Goal: Task Accomplishment & Management: Manage account settings

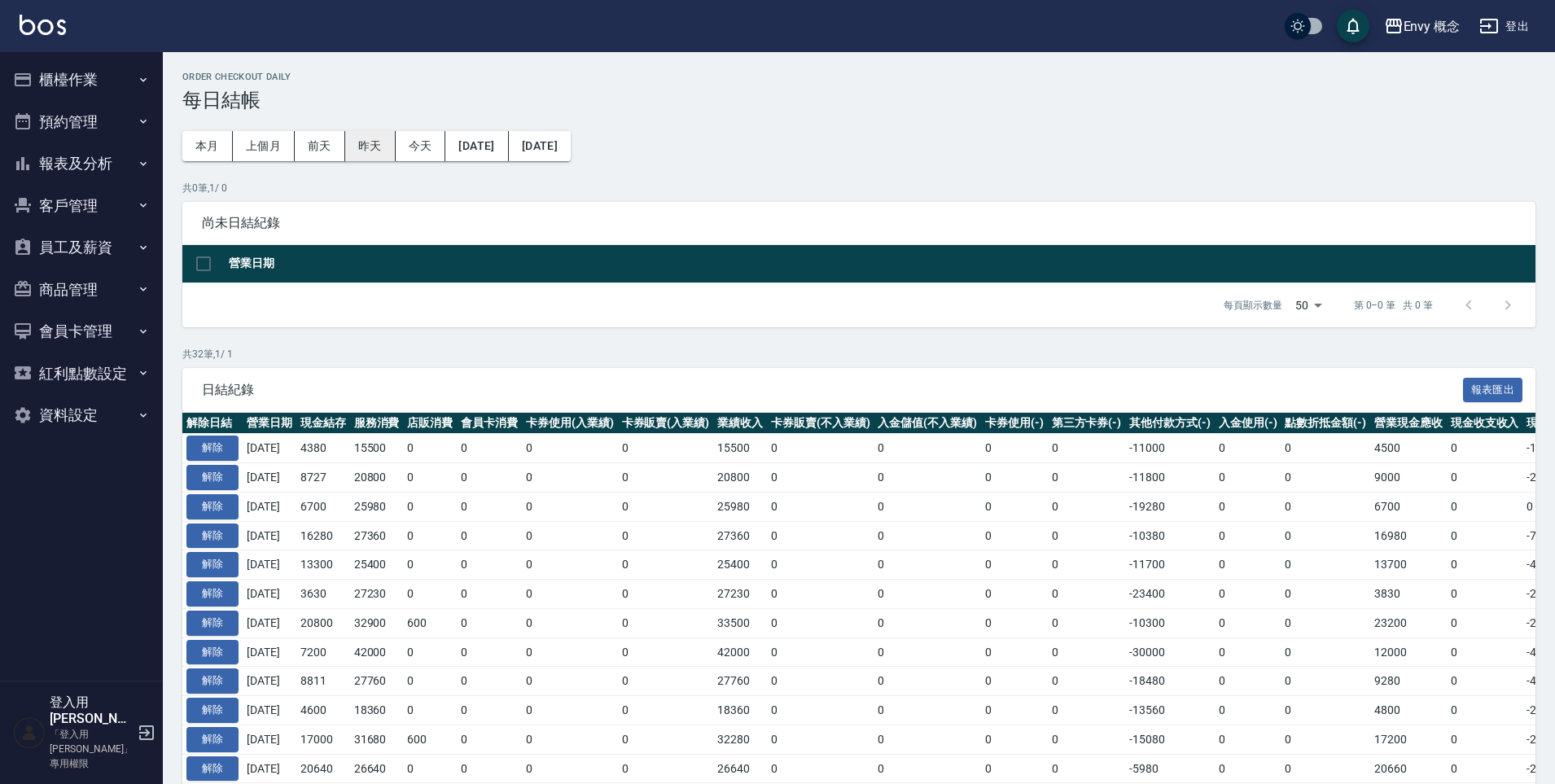
click at [383, 149] on button "昨天" at bounding box center [371, 146] width 51 height 30
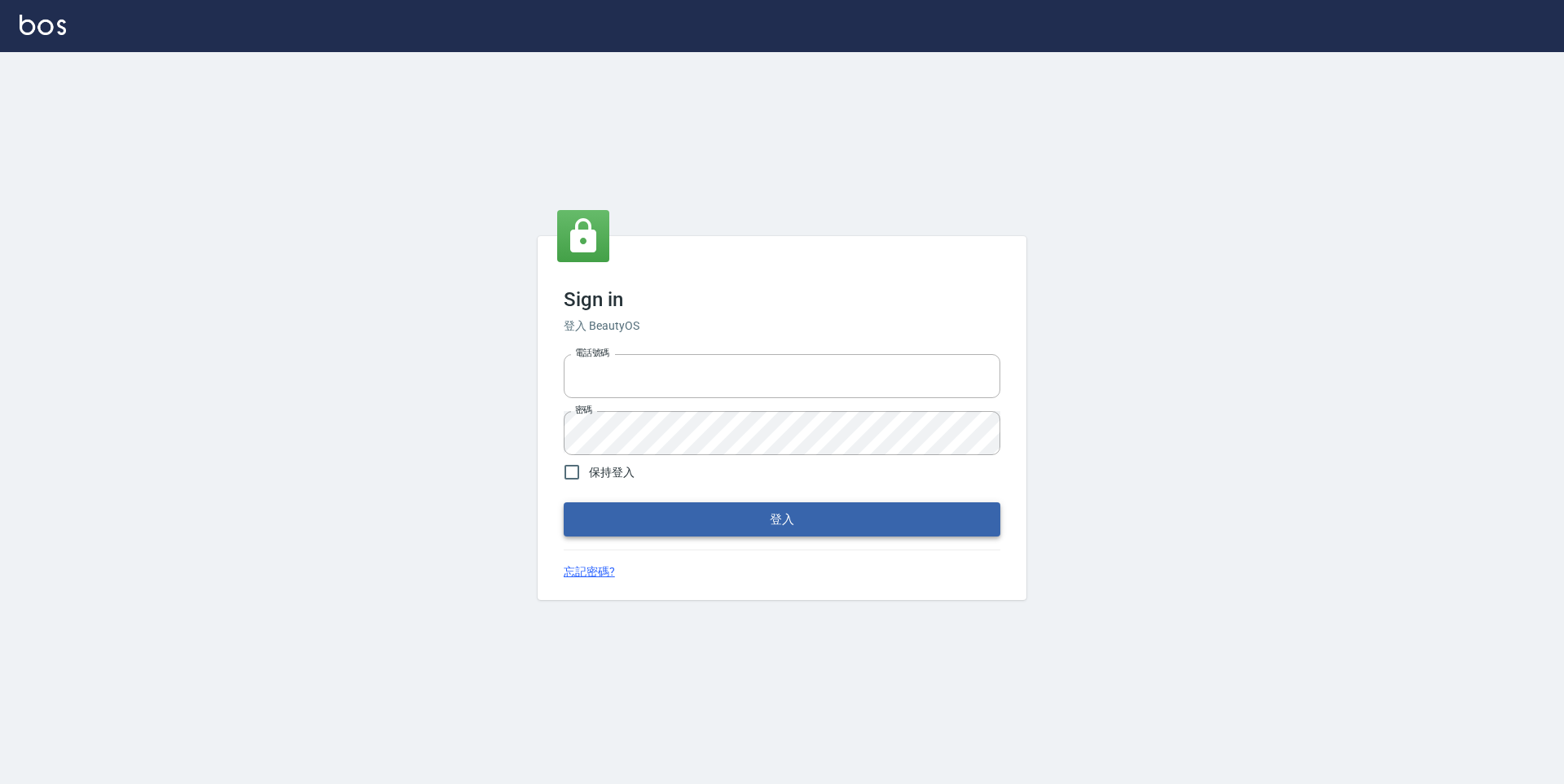
type input "25153595"
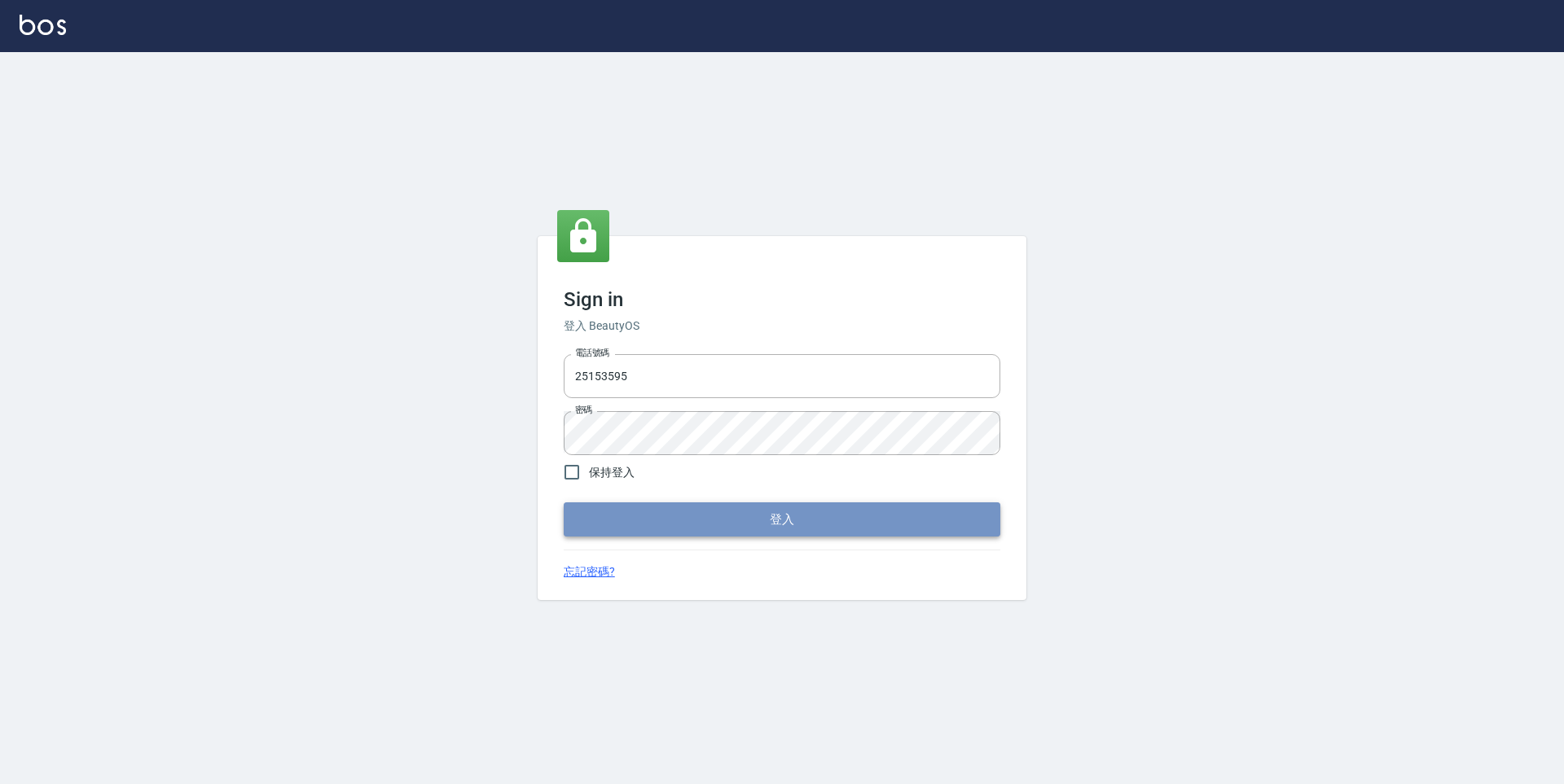
click at [808, 517] on button "登入" at bounding box center [782, 519] width 437 height 35
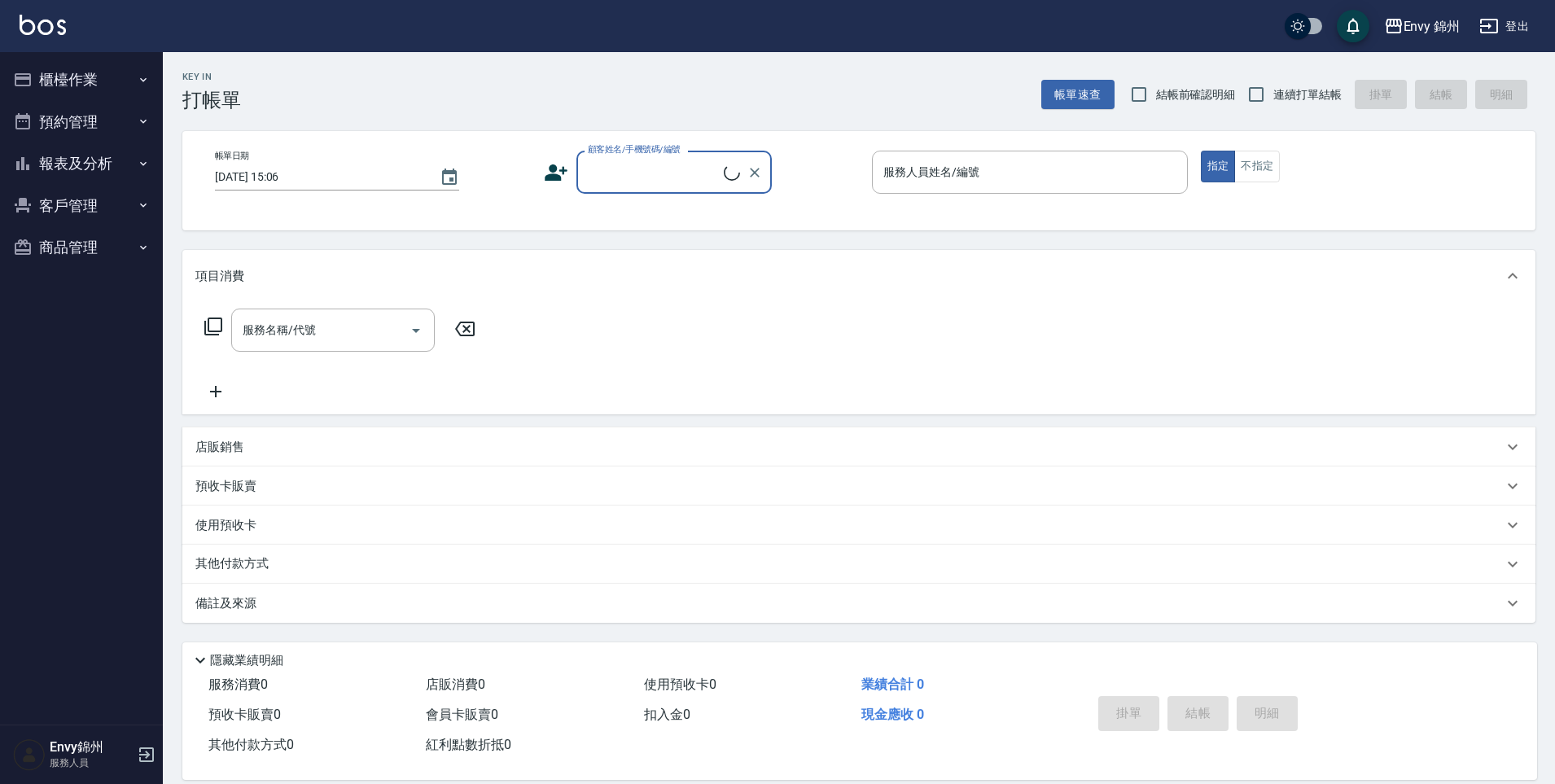
click at [108, 85] on button "櫃檯作業" at bounding box center [81, 80] width 150 height 42
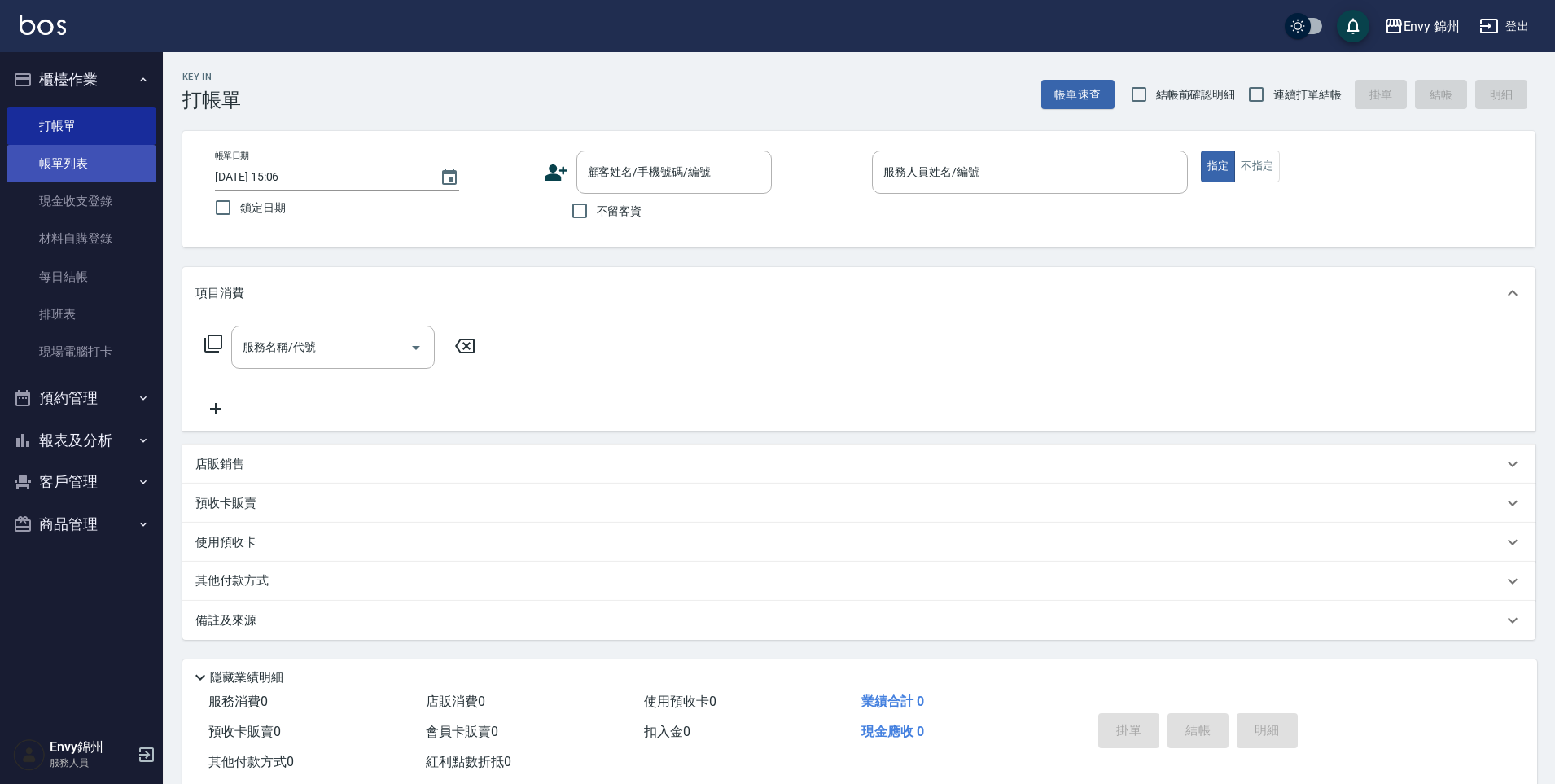
click at [122, 161] on link "帳單列表" at bounding box center [81, 164] width 150 height 37
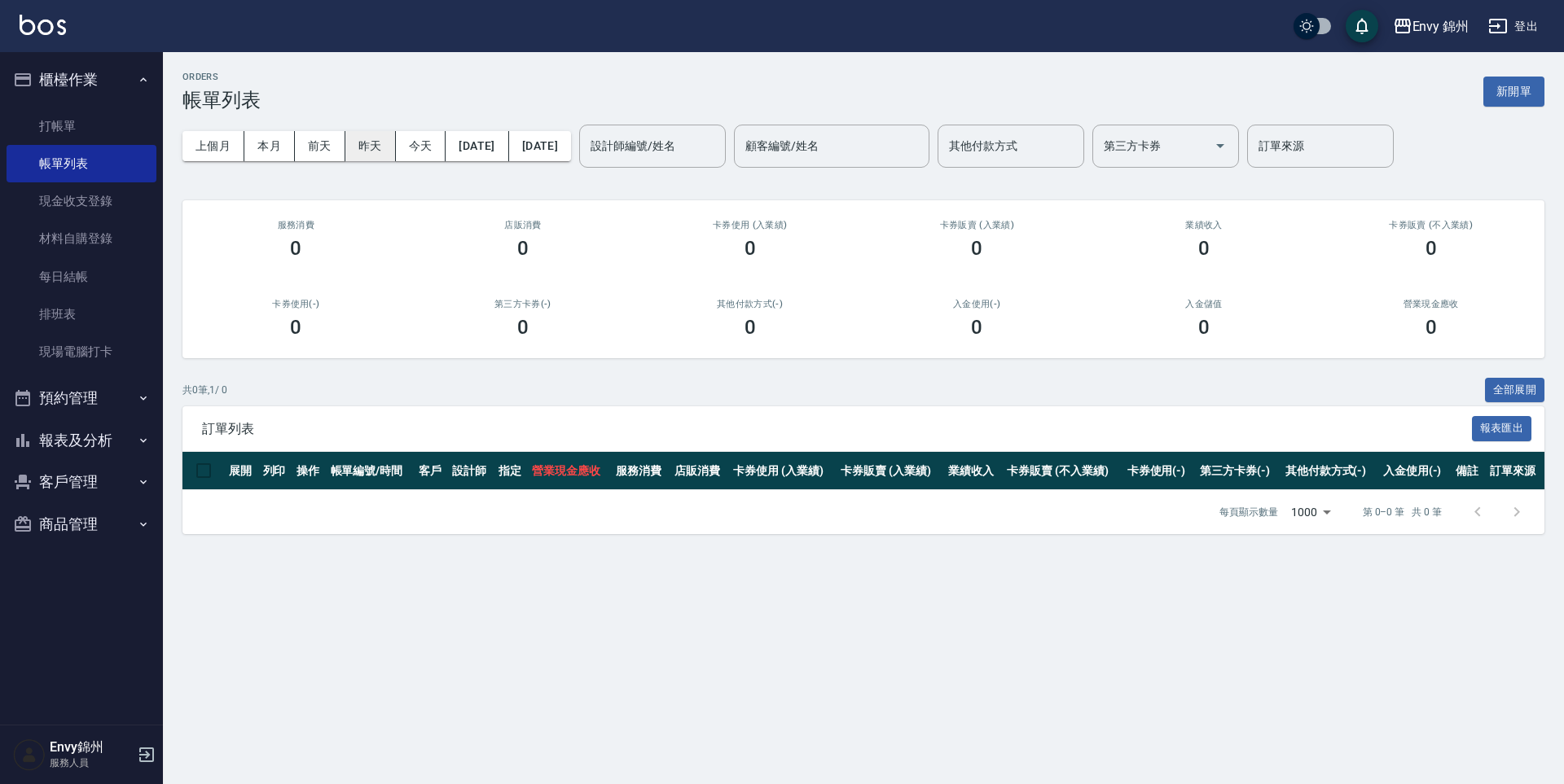
click at [382, 141] on button "昨天" at bounding box center [371, 146] width 51 height 30
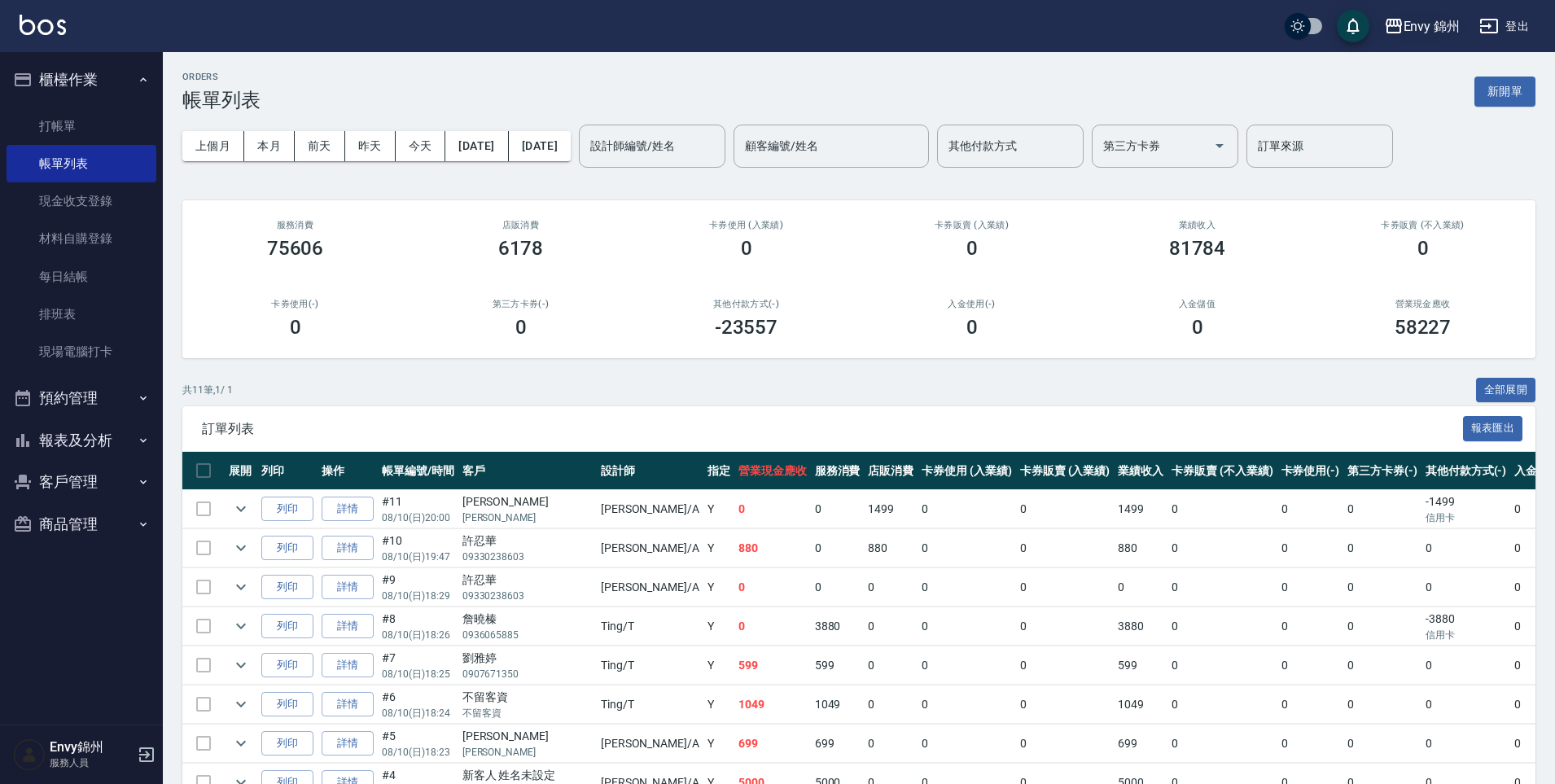
click at [1444, 27] on div "Envy 錦州" at bounding box center [1431, 26] width 57 height 21
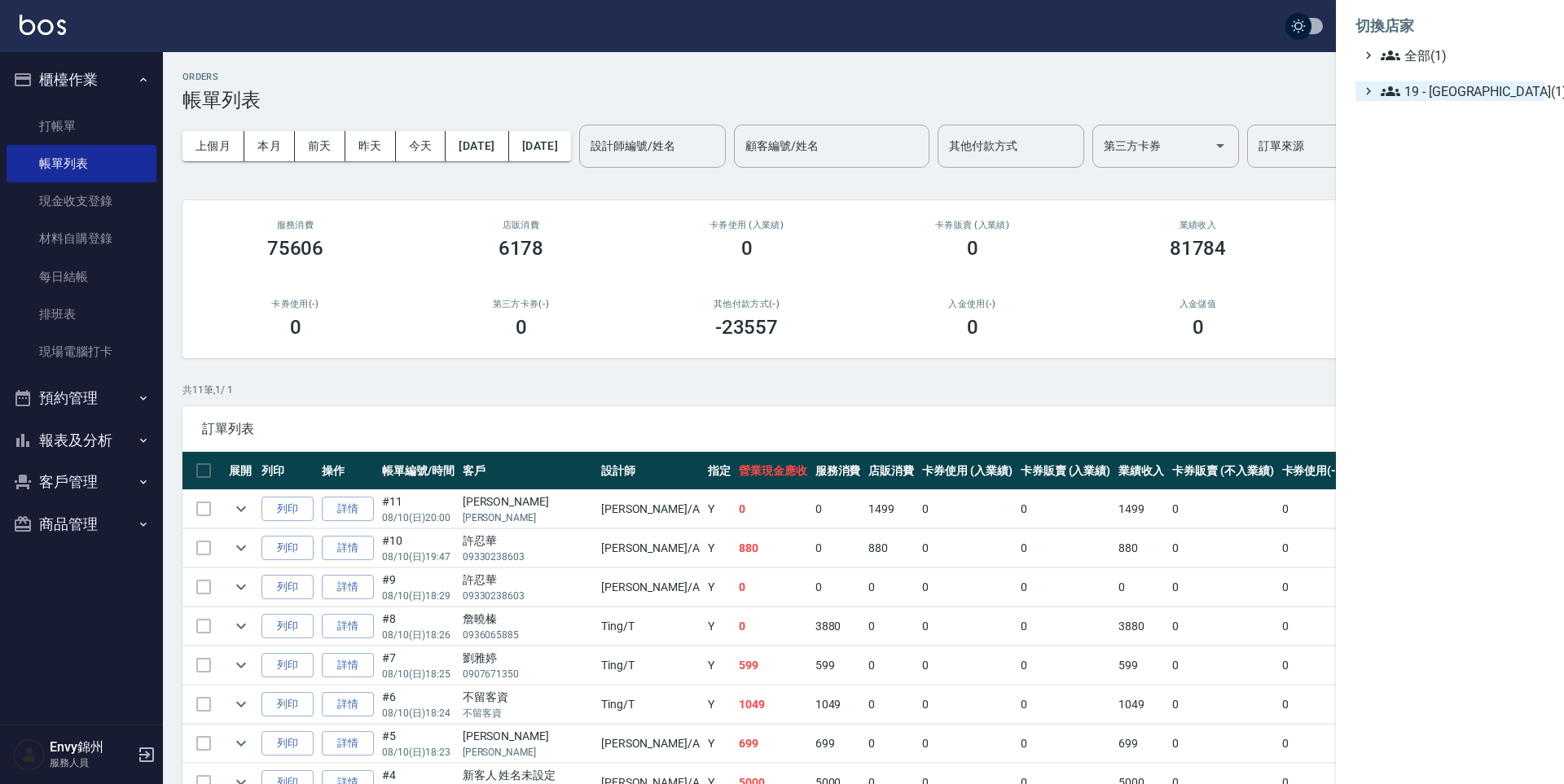
click at [1454, 99] on span "19 - 新城區(1)" at bounding box center [1459, 91] width 157 height 20
click at [1457, 116] on span "19.02 - ENVY(1)" at bounding box center [1468, 110] width 141 height 20
click at [1467, 91] on span "19 - 新城區(1)" at bounding box center [1459, 91] width 157 height 20
click at [1467, 112] on span "19.02 - ENVY(1)" at bounding box center [1468, 110] width 141 height 20
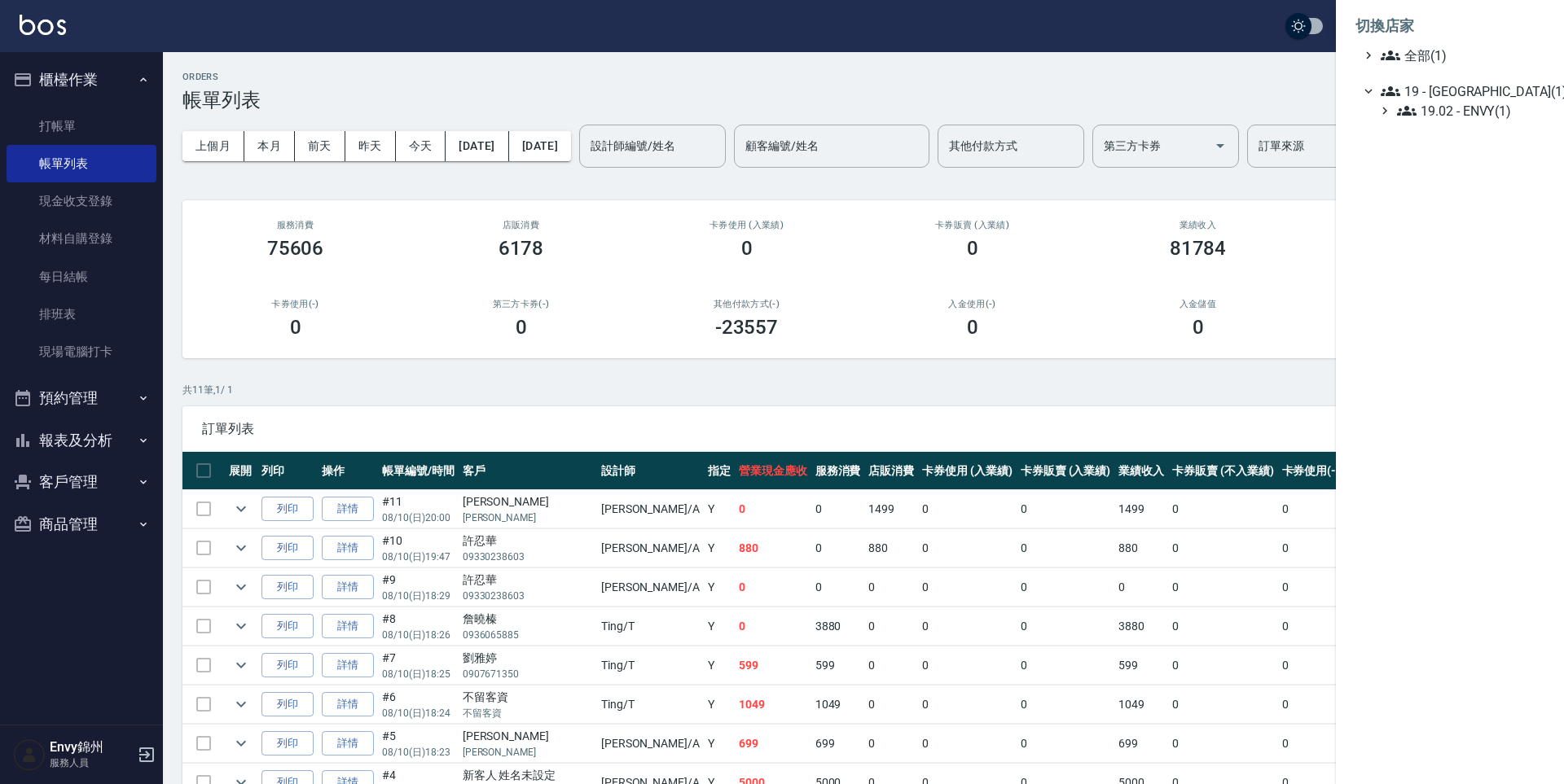
click at [1466, 111] on span "19.02 - ENVY(1)" at bounding box center [1468, 110] width 141 height 20
click at [1228, 112] on div at bounding box center [782, 392] width 1564 height 784
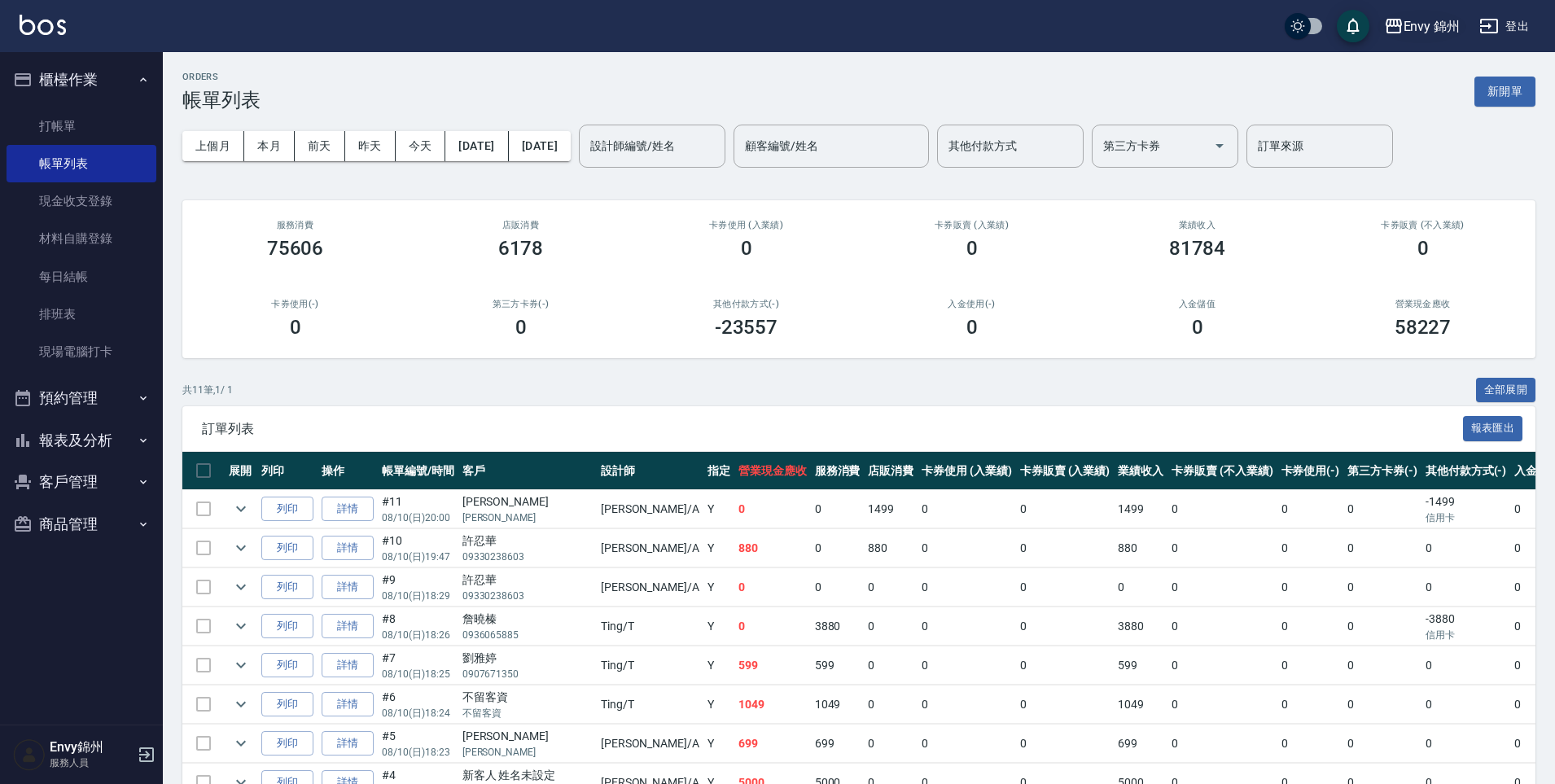
click at [1435, 28] on div "Envy 錦州" at bounding box center [1431, 26] width 57 height 21
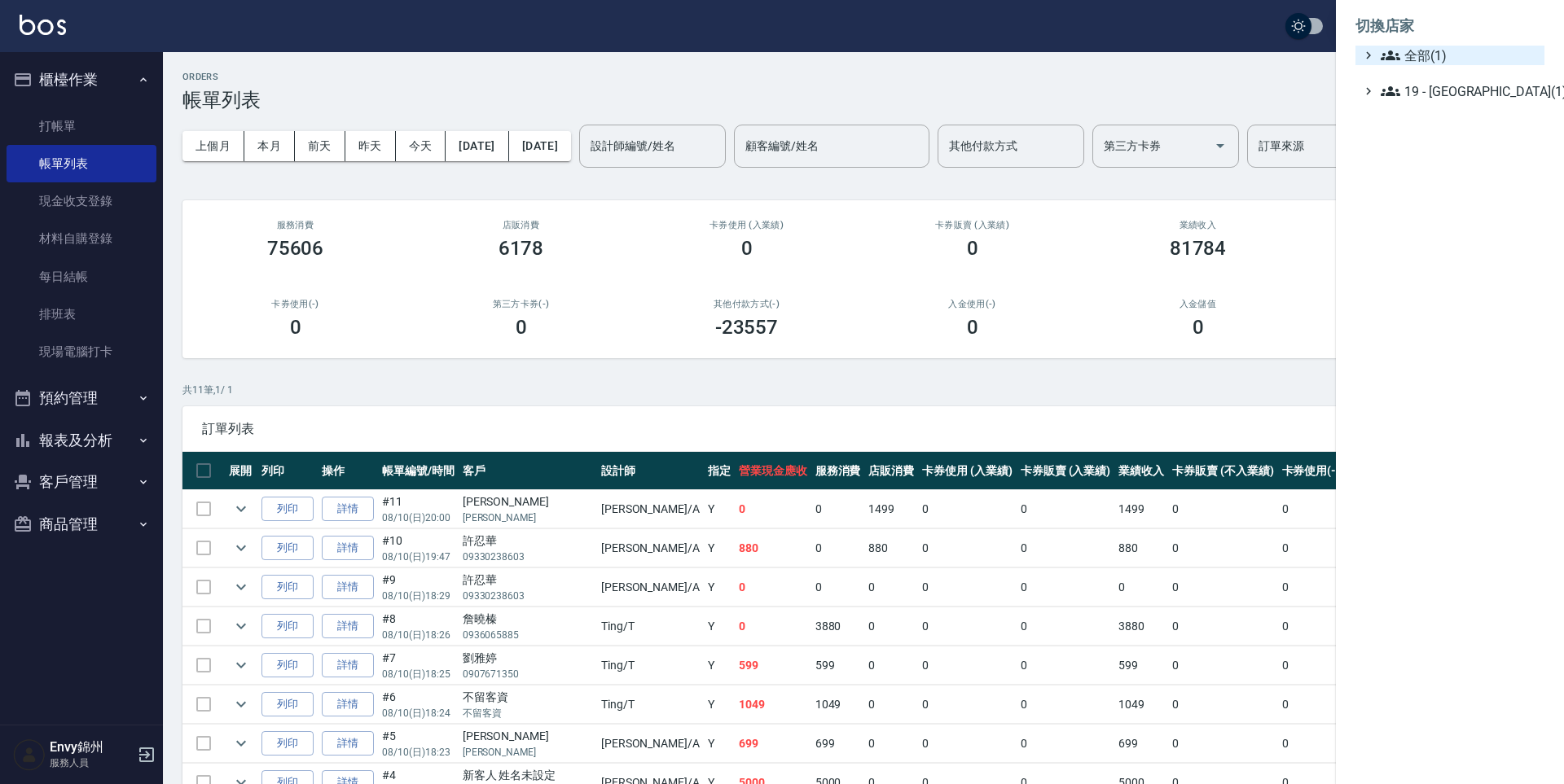
click at [1440, 60] on span "全部(1)" at bounding box center [1459, 55] width 157 height 20
click at [1448, 109] on span "19 - 新城區(1)" at bounding box center [1459, 110] width 157 height 20
click at [1467, 131] on span "19.02 - ENVY(1)" at bounding box center [1468, 130] width 141 height 20
click at [1191, 36] on div at bounding box center [782, 392] width 1564 height 784
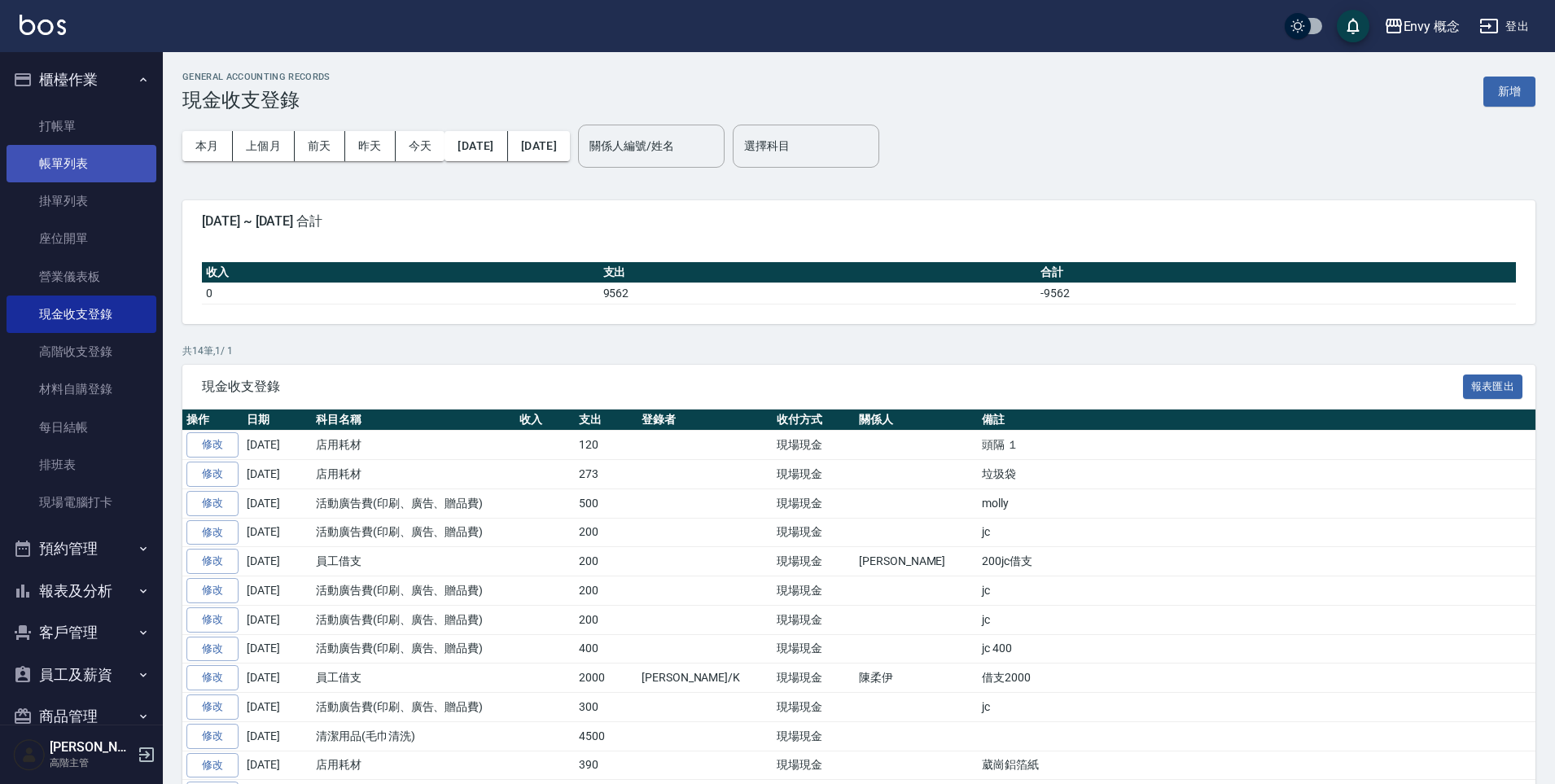
click at [98, 167] on link "帳單列表" at bounding box center [81, 164] width 150 height 37
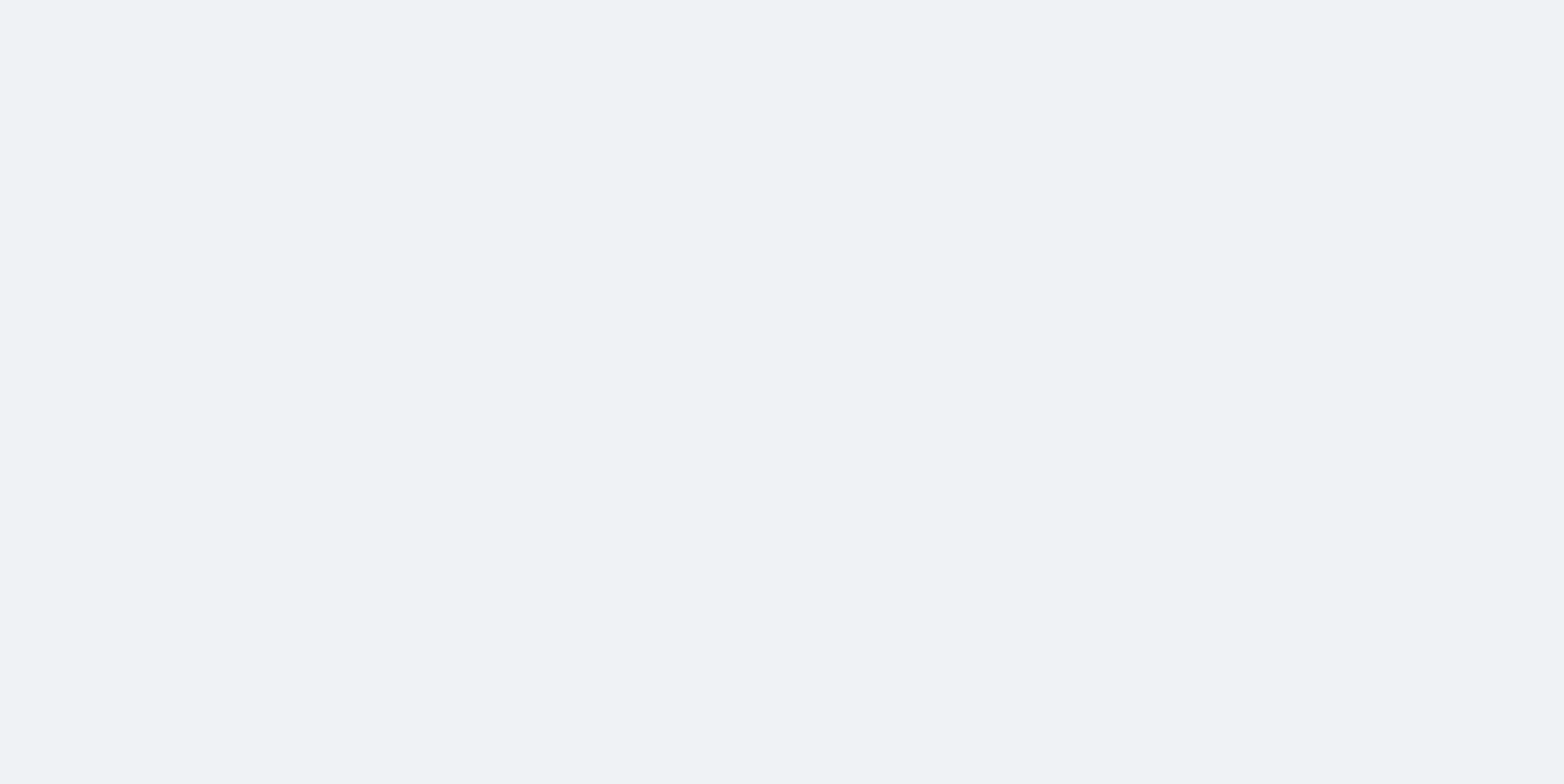
click at [672, 0] on html at bounding box center [782, 0] width 1564 height 0
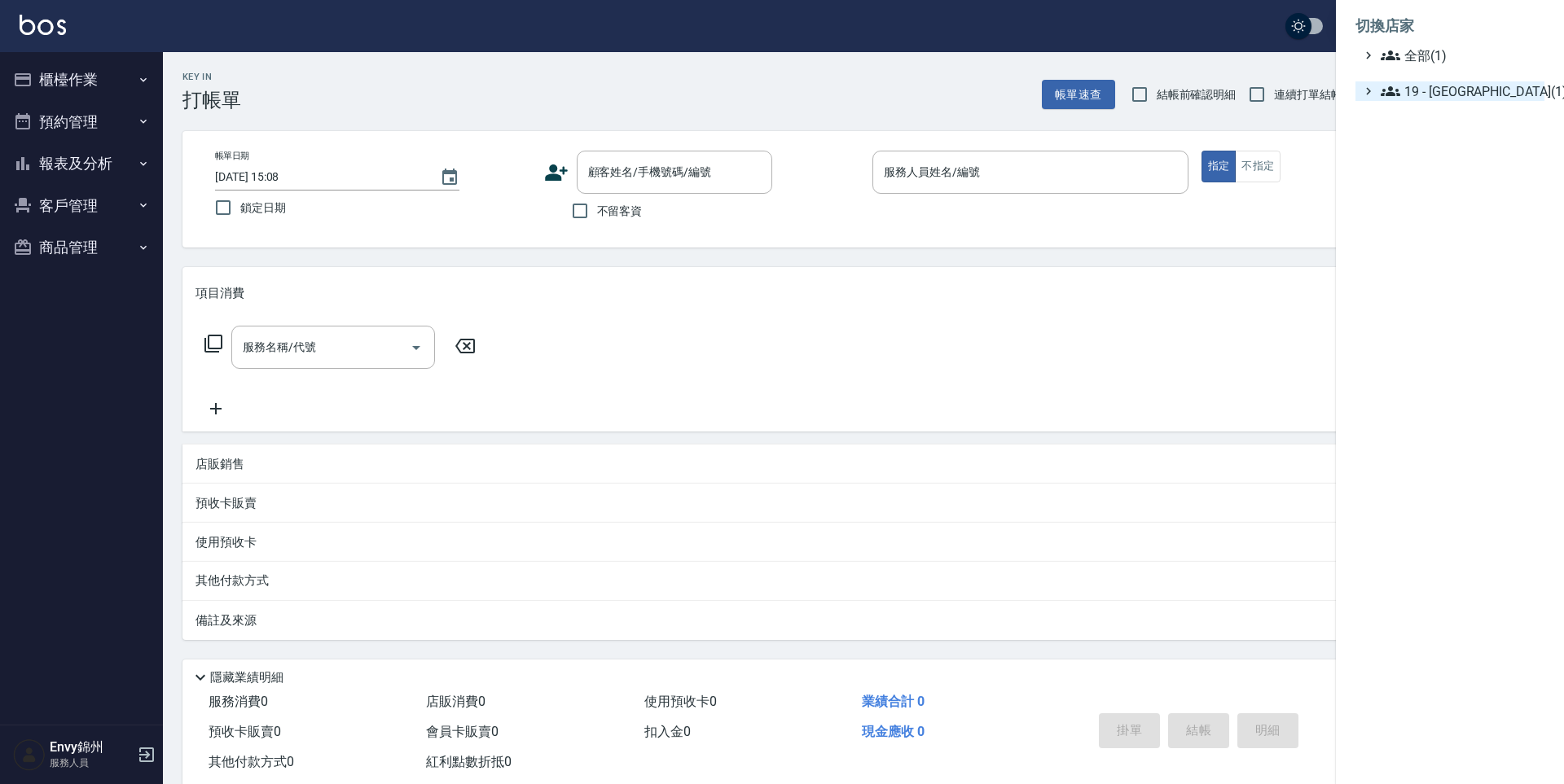
click at [1454, 91] on span "19 - [GEOGRAPHIC_DATA](1)" at bounding box center [1459, 91] width 157 height 20
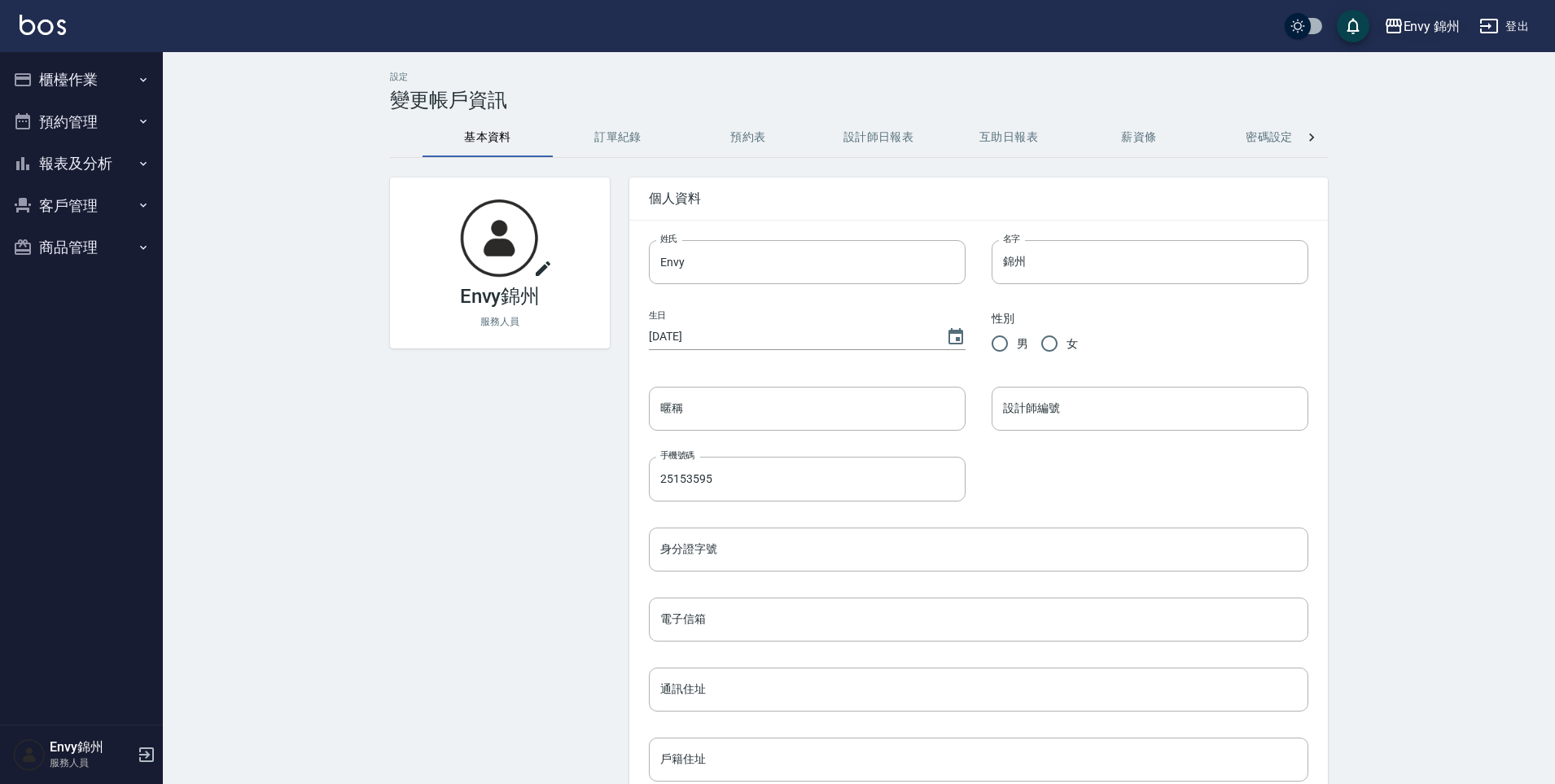
click at [1451, 33] on div "Envy 錦州" at bounding box center [1431, 26] width 57 height 21
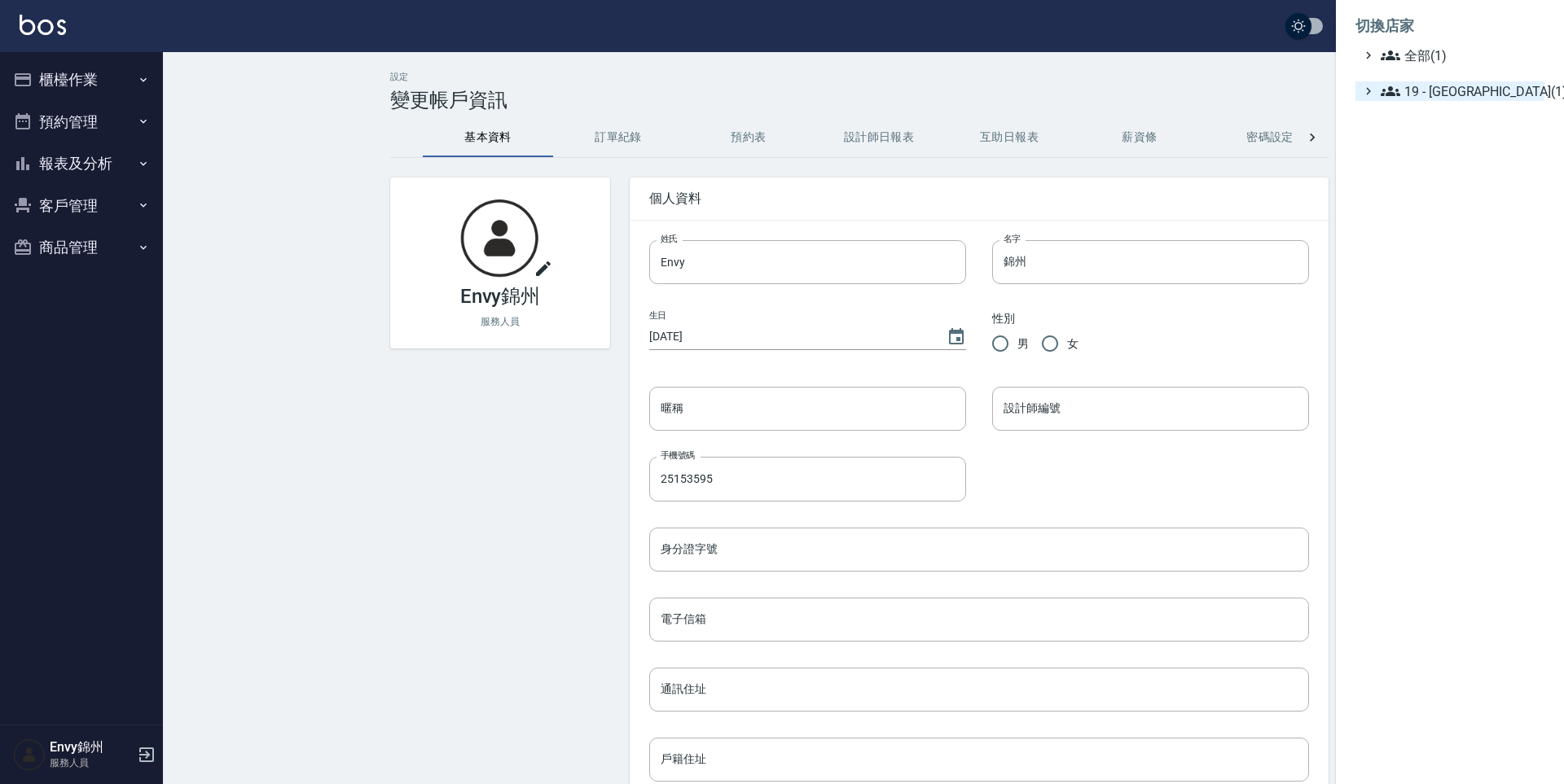
click at [1443, 92] on span "19 - 新城區(1)" at bounding box center [1459, 91] width 157 height 20
click at [149, 753] on div at bounding box center [782, 392] width 1564 height 784
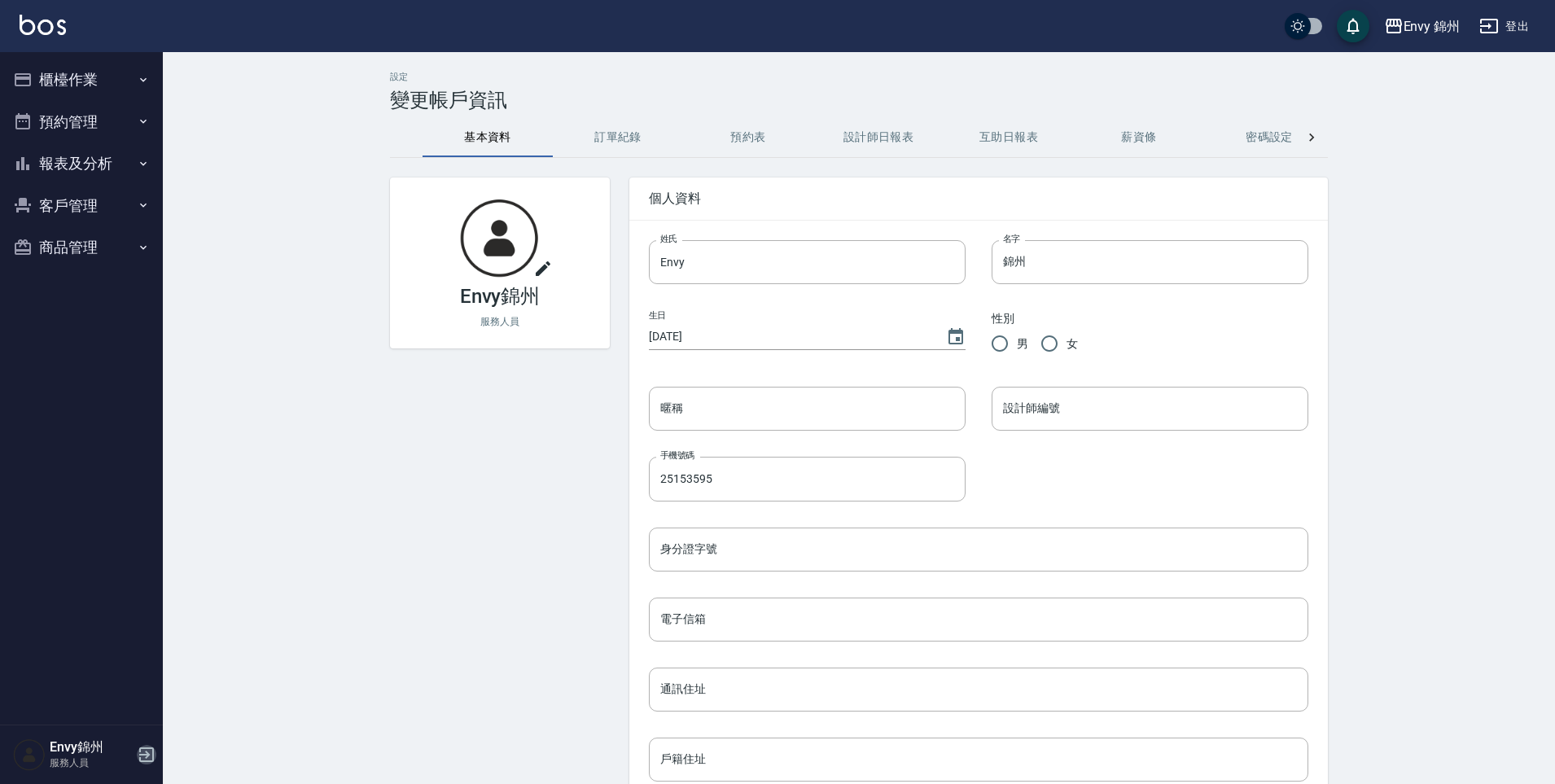
click at [141, 758] on icon "button" at bounding box center [146, 754] width 20 height 20
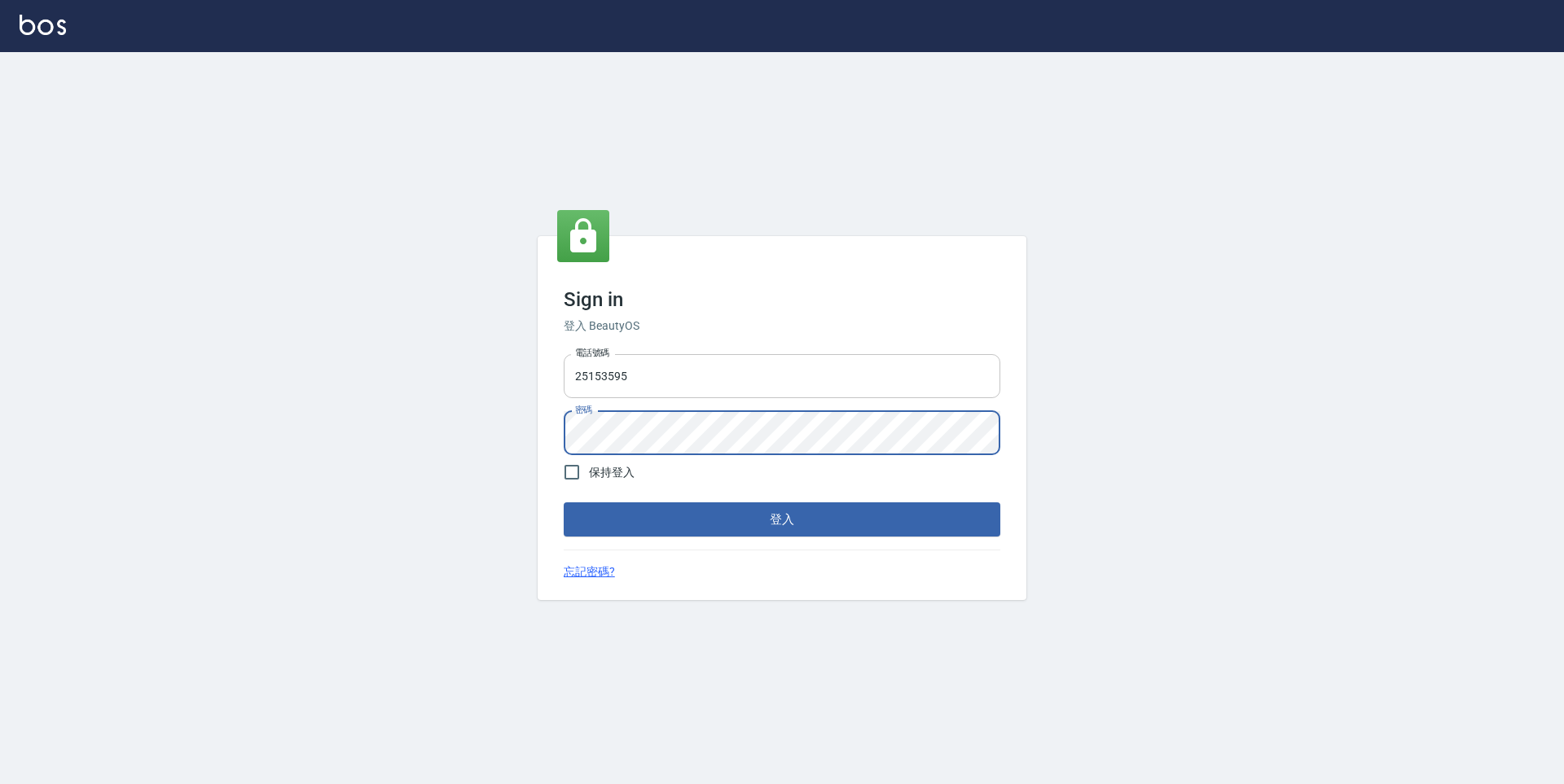
click at [688, 373] on input "25153595" at bounding box center [782, 376] width 437 height 44
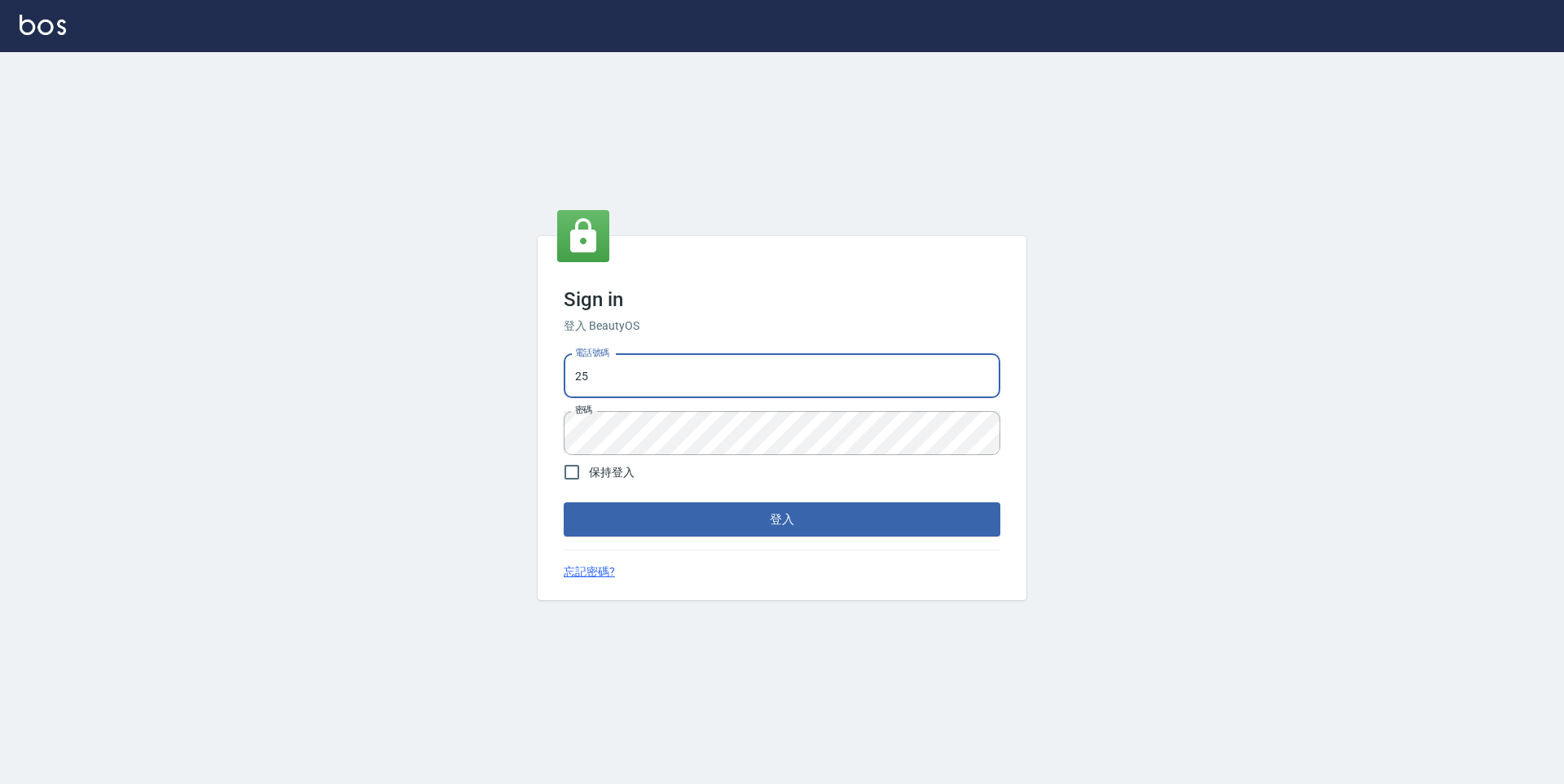
type input "2"
type input "09308892120"
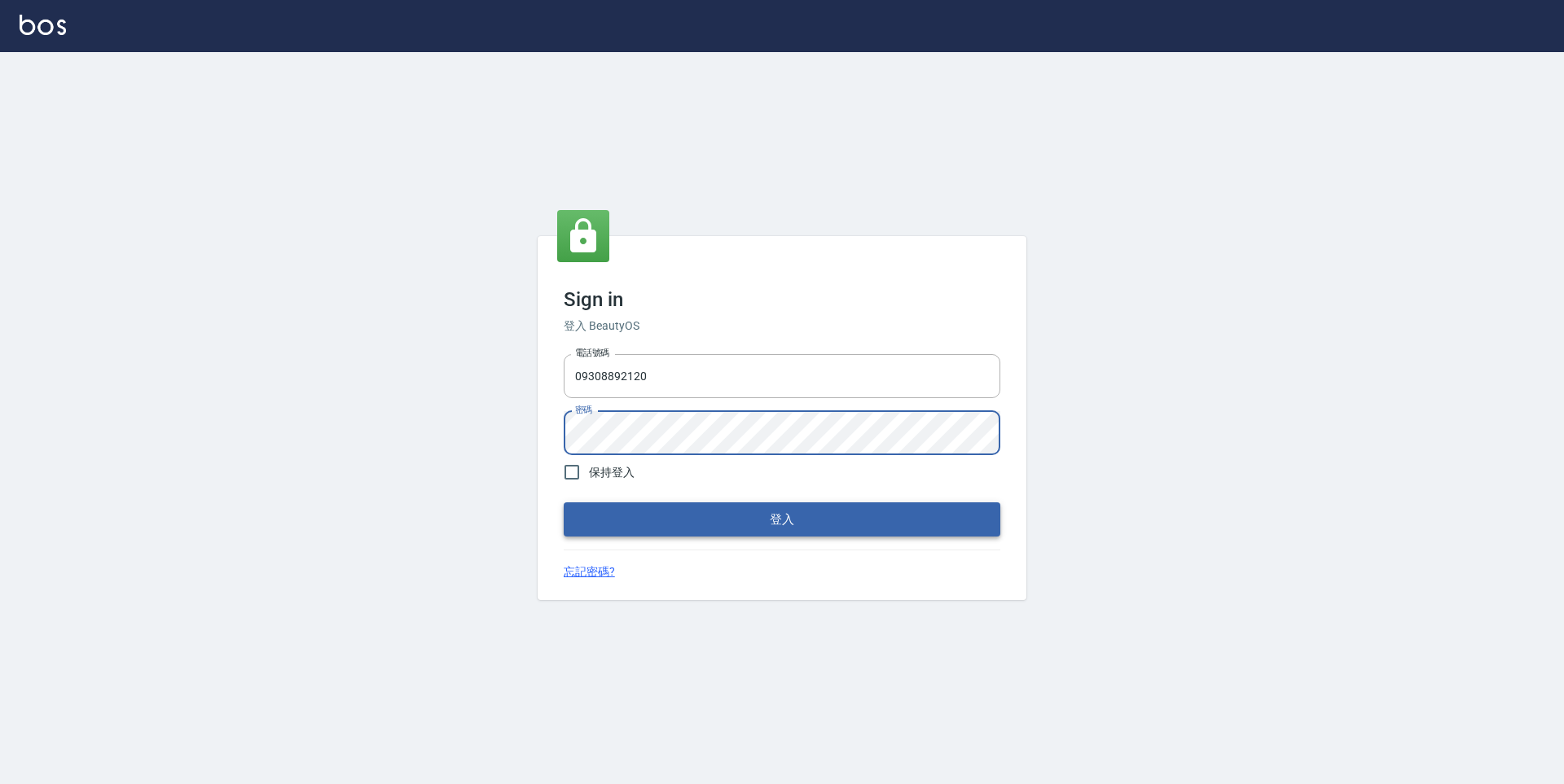
click at [771, 533] on button "登入" at bounding box center [782, 519] width 437 height 35
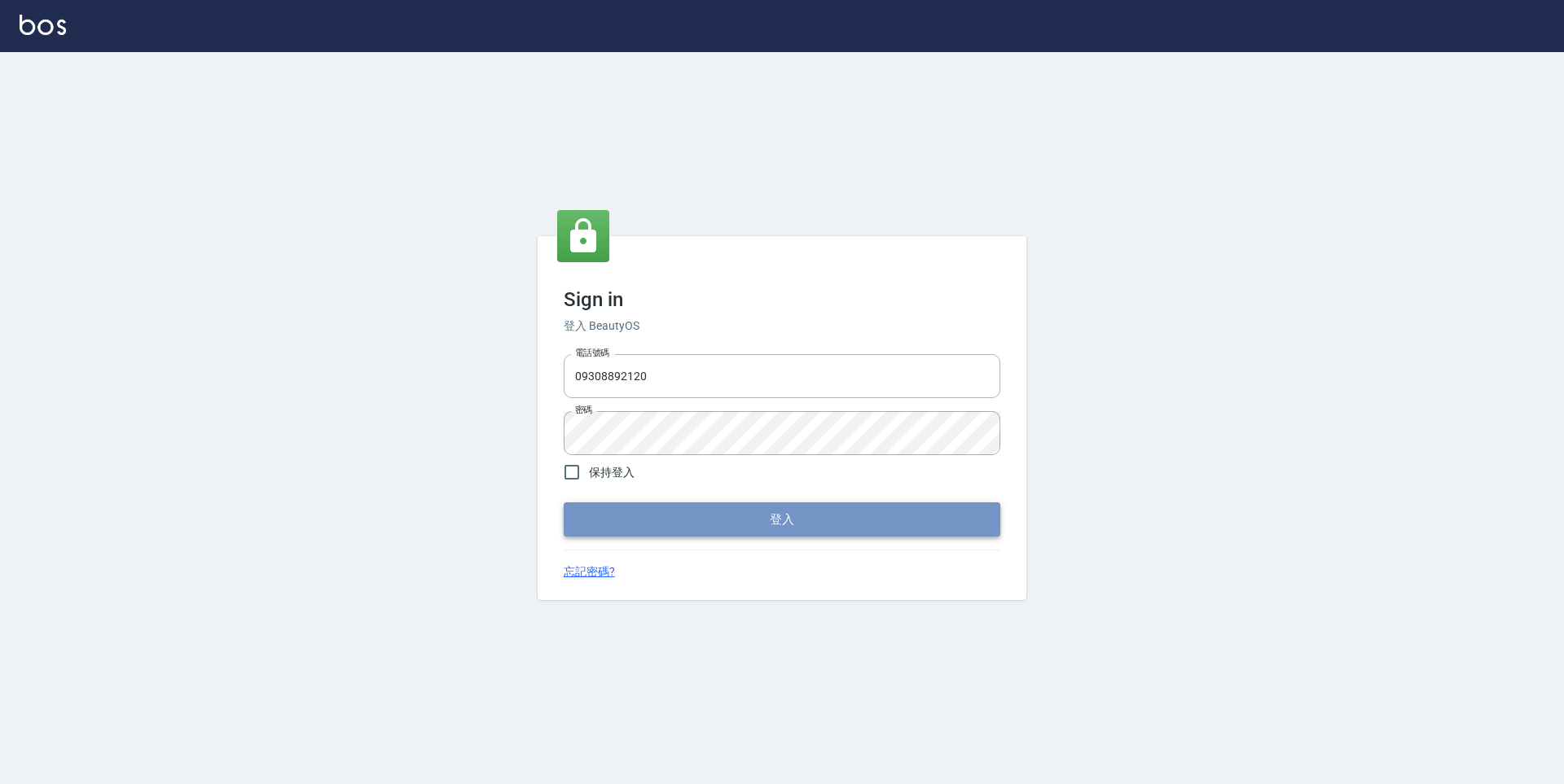
click at [796, 527] on button "登入" at bounding box center [782, 519] width 437 height 35
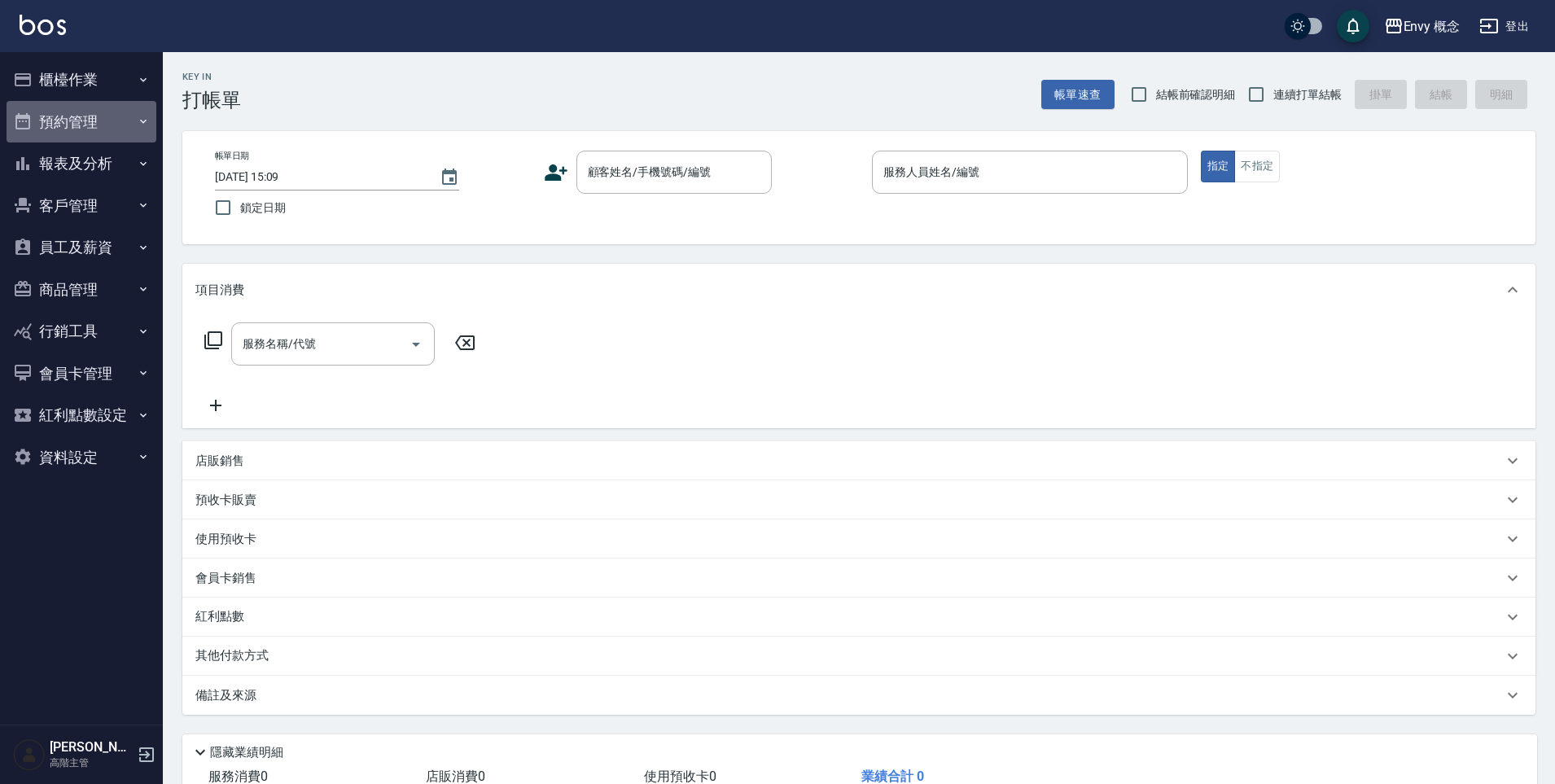
click at [109, 116] on button "預約管理" at bounding box center [81, 122] width 150 height 42
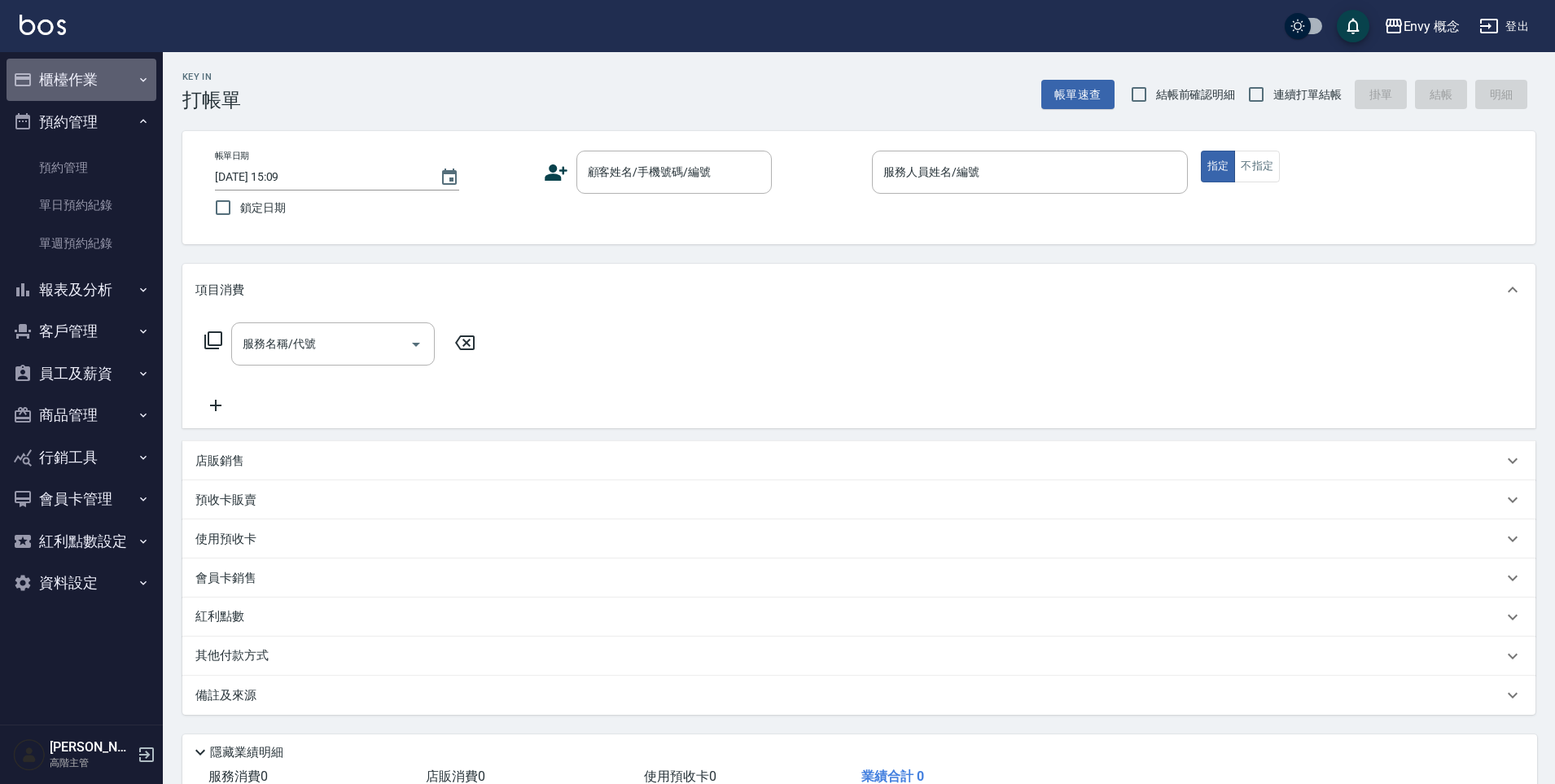
click at [111, 98] on button "櫃檯作業" at bounding box center [81, 80] width 150 height 42
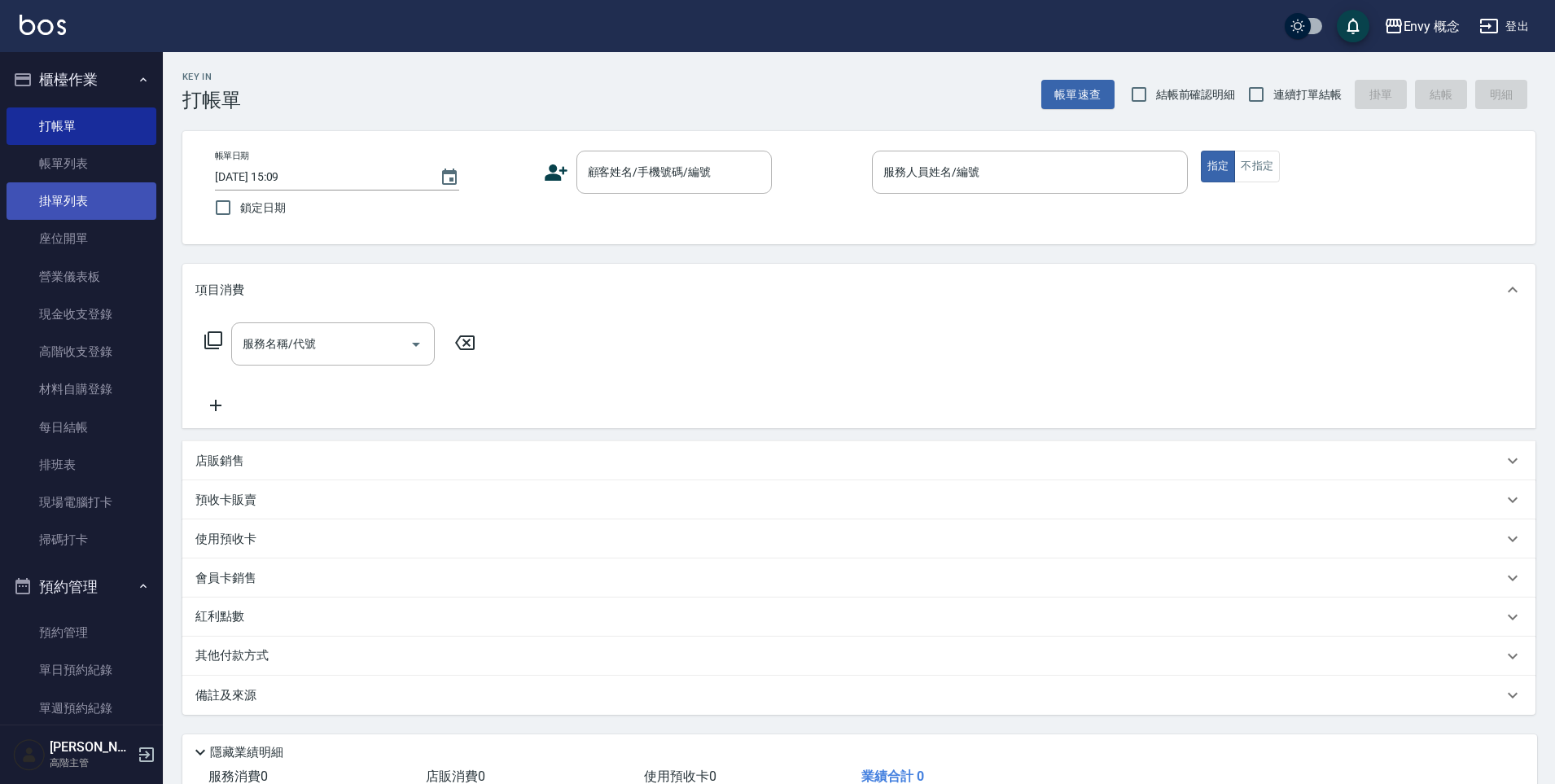
click at [109, 202] on link "掛單列表" at bounding box center [81, 201] width 150 height 37
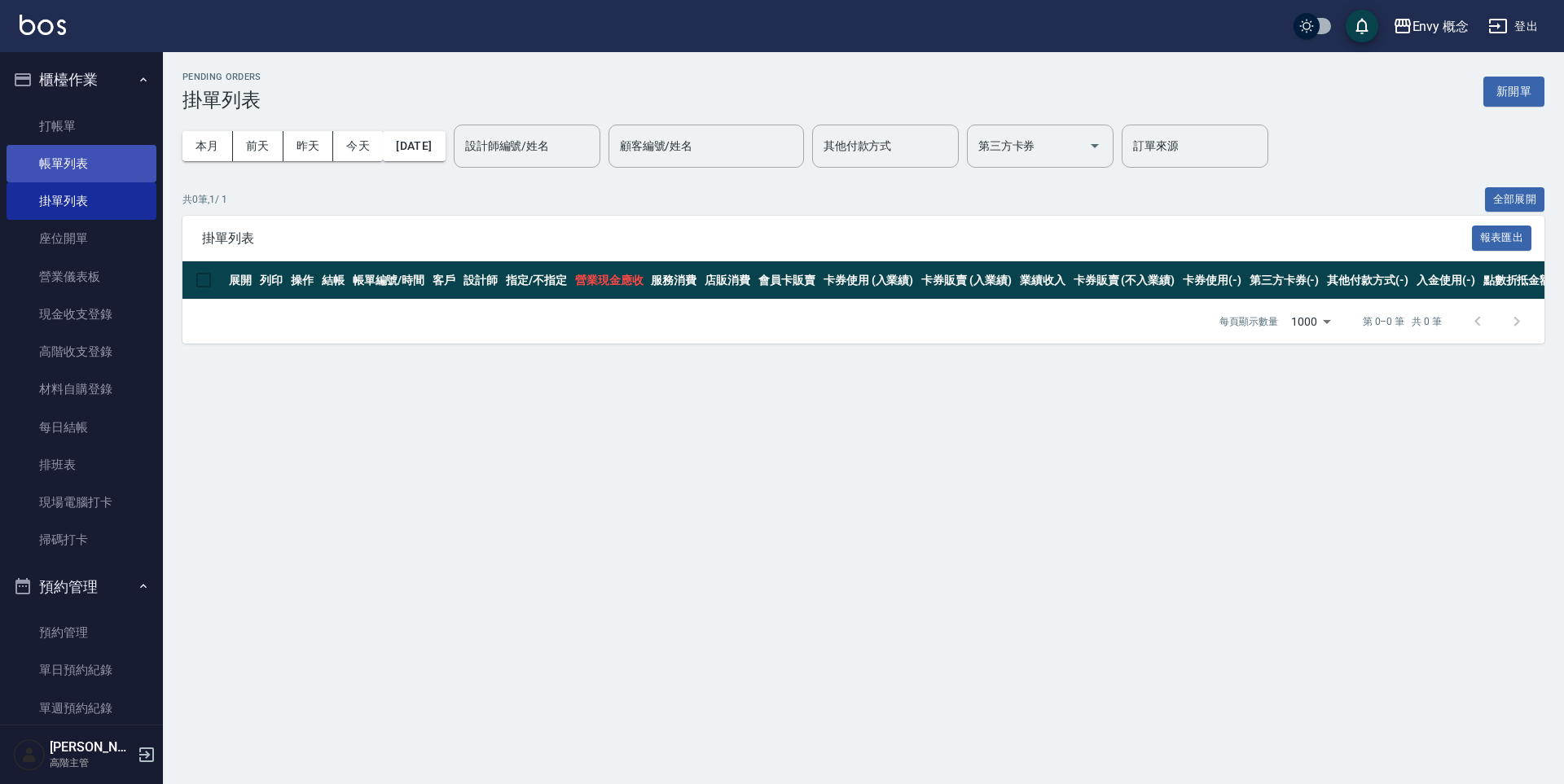
click at [114, 168] on link "帳單列表" at bounding box center [81, 164] width 150 height 37
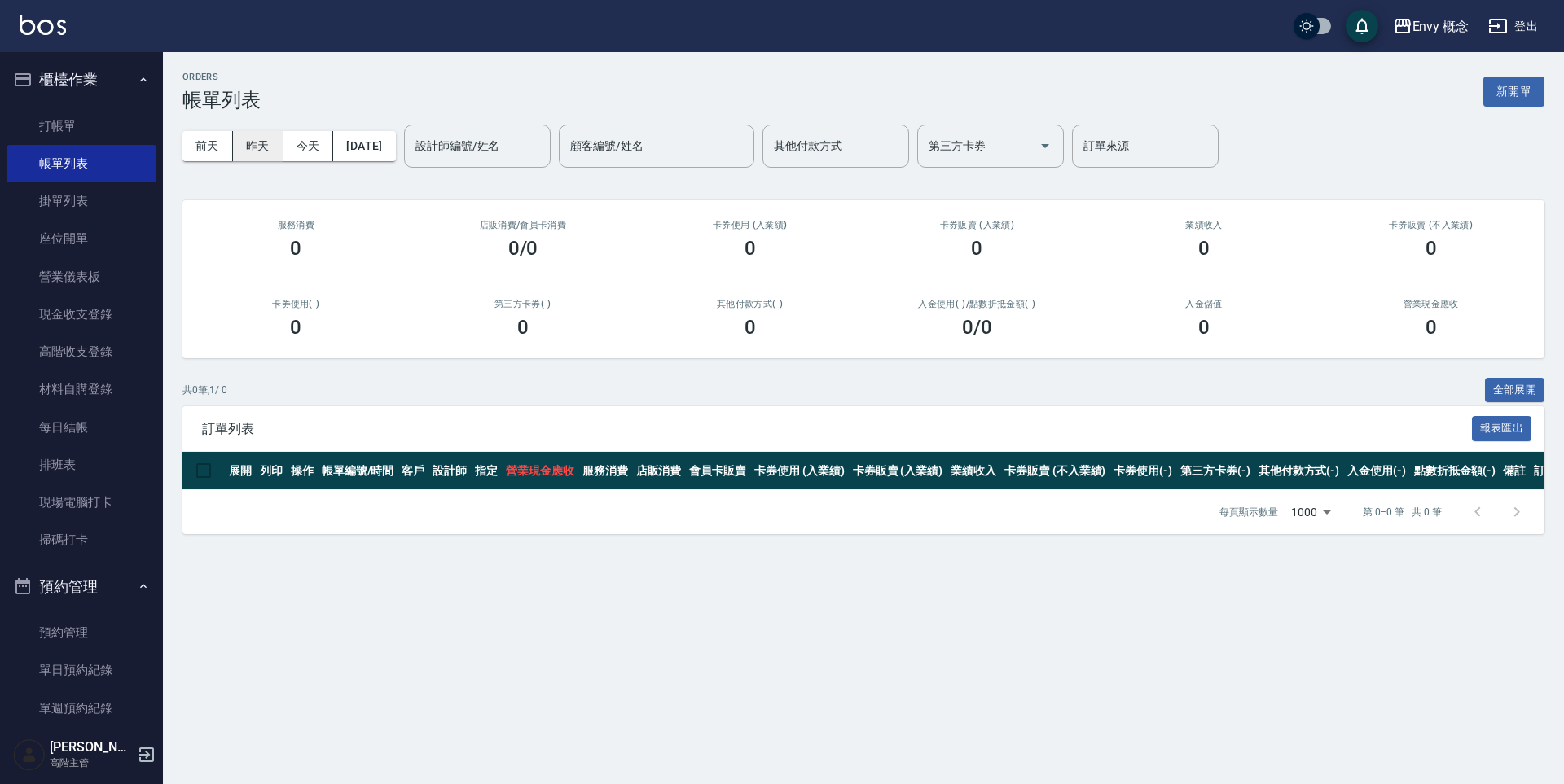
click at [273, 149] on button "昨天" at bounding box center [258, 146] width 51 height 30
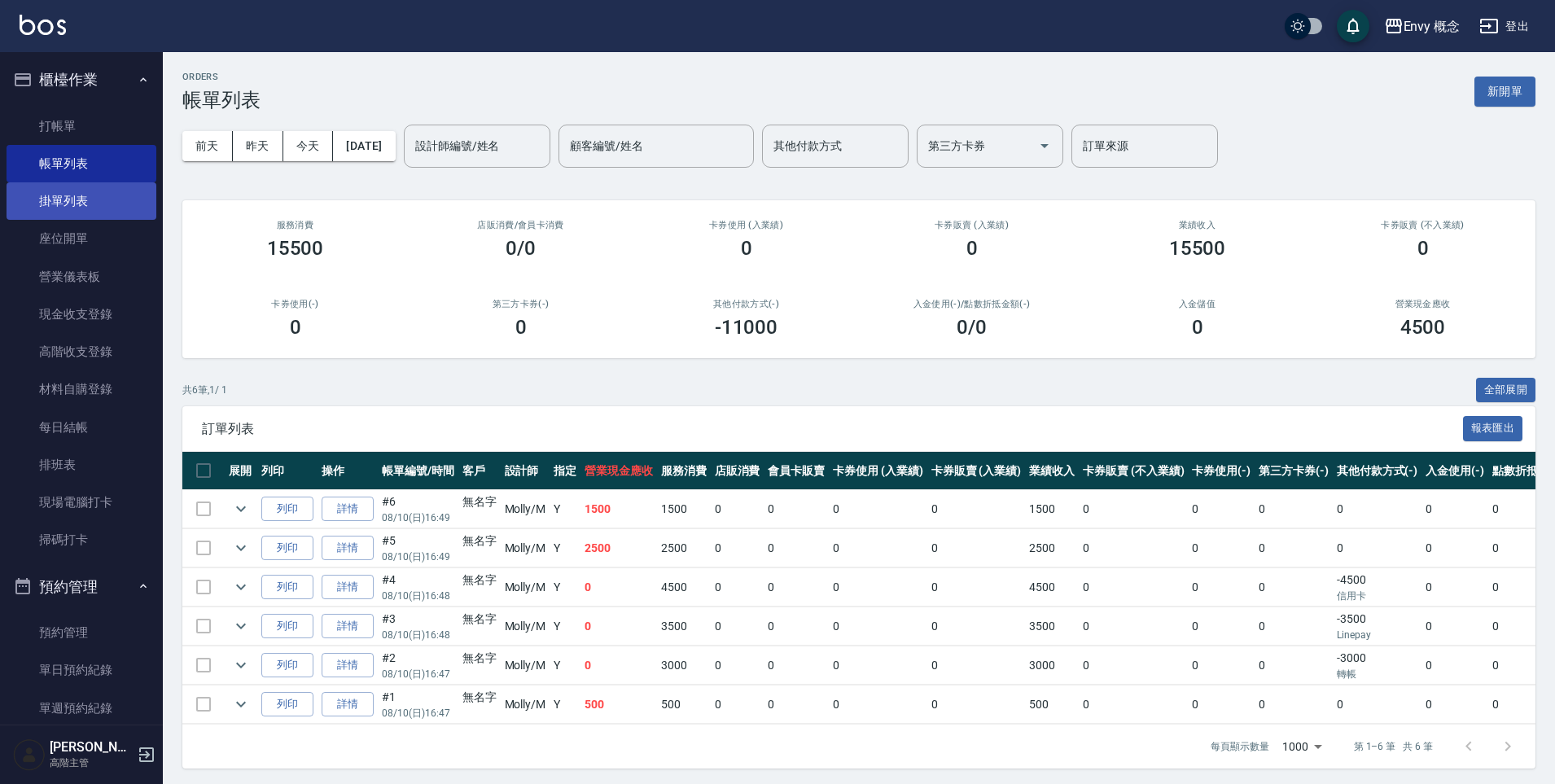
click at [92, 202] on link "掛單列表" at bounding box center [81, 201] width 150 height 37
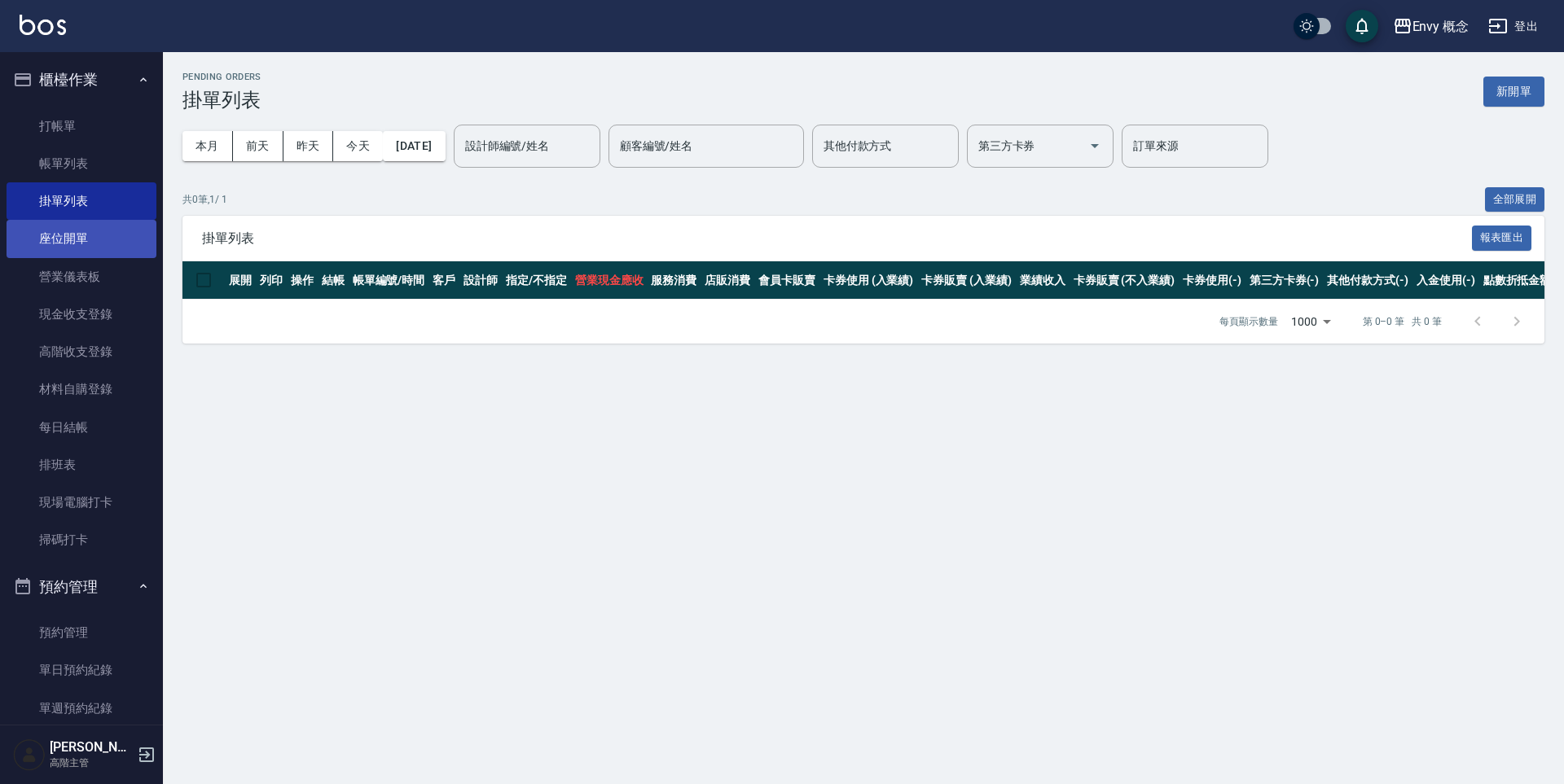
click at [113, 252] on link "座位開單" at bounding box center [81, 239] width 150 height 37
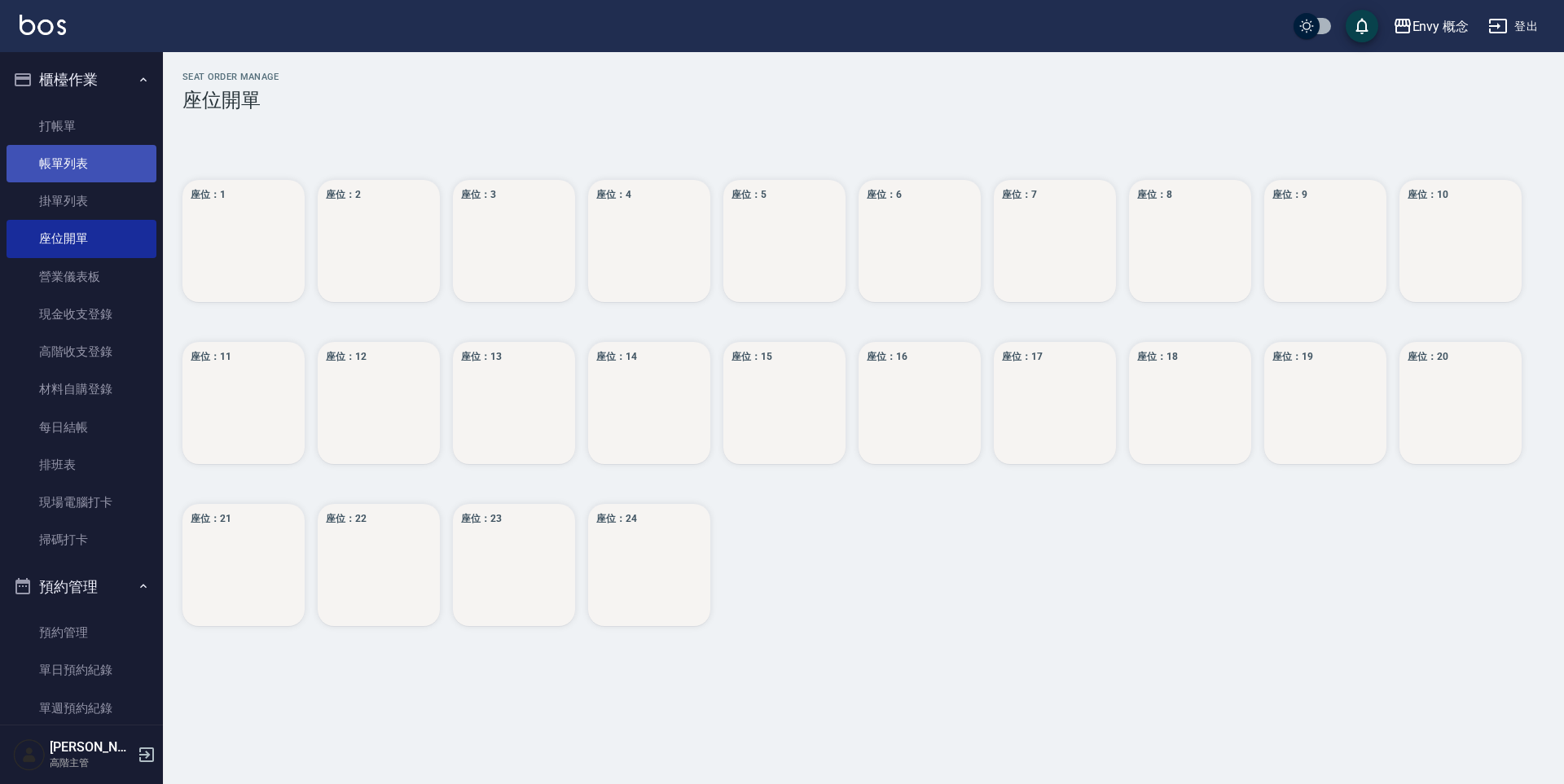
click at [114, 167] on link "帳單列表" at bounding box center [81, 164] width 150 height 37
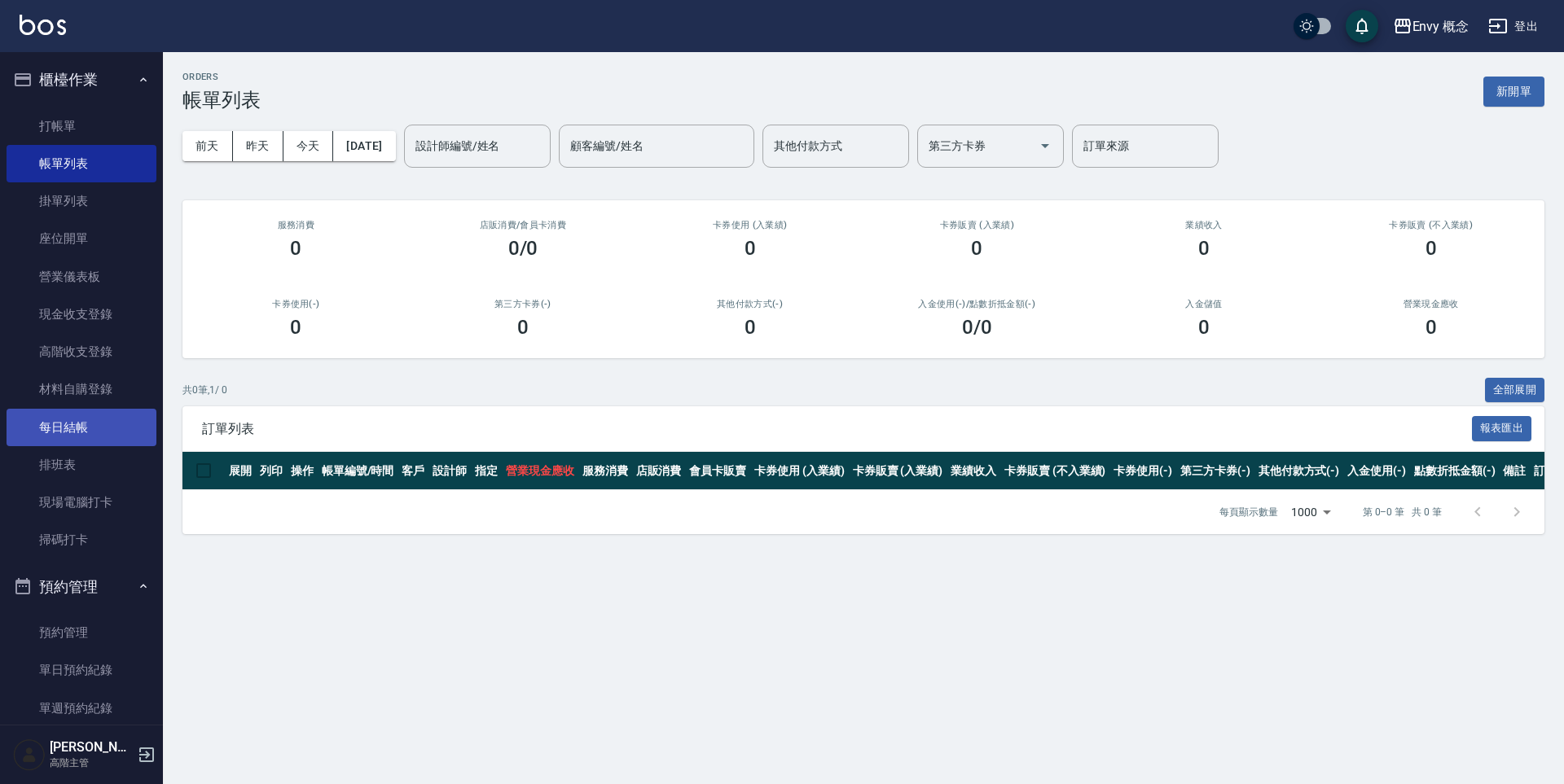
click at [104, 431] on link "每日結帳" at bounding box center [81, 428] width 150 height 37
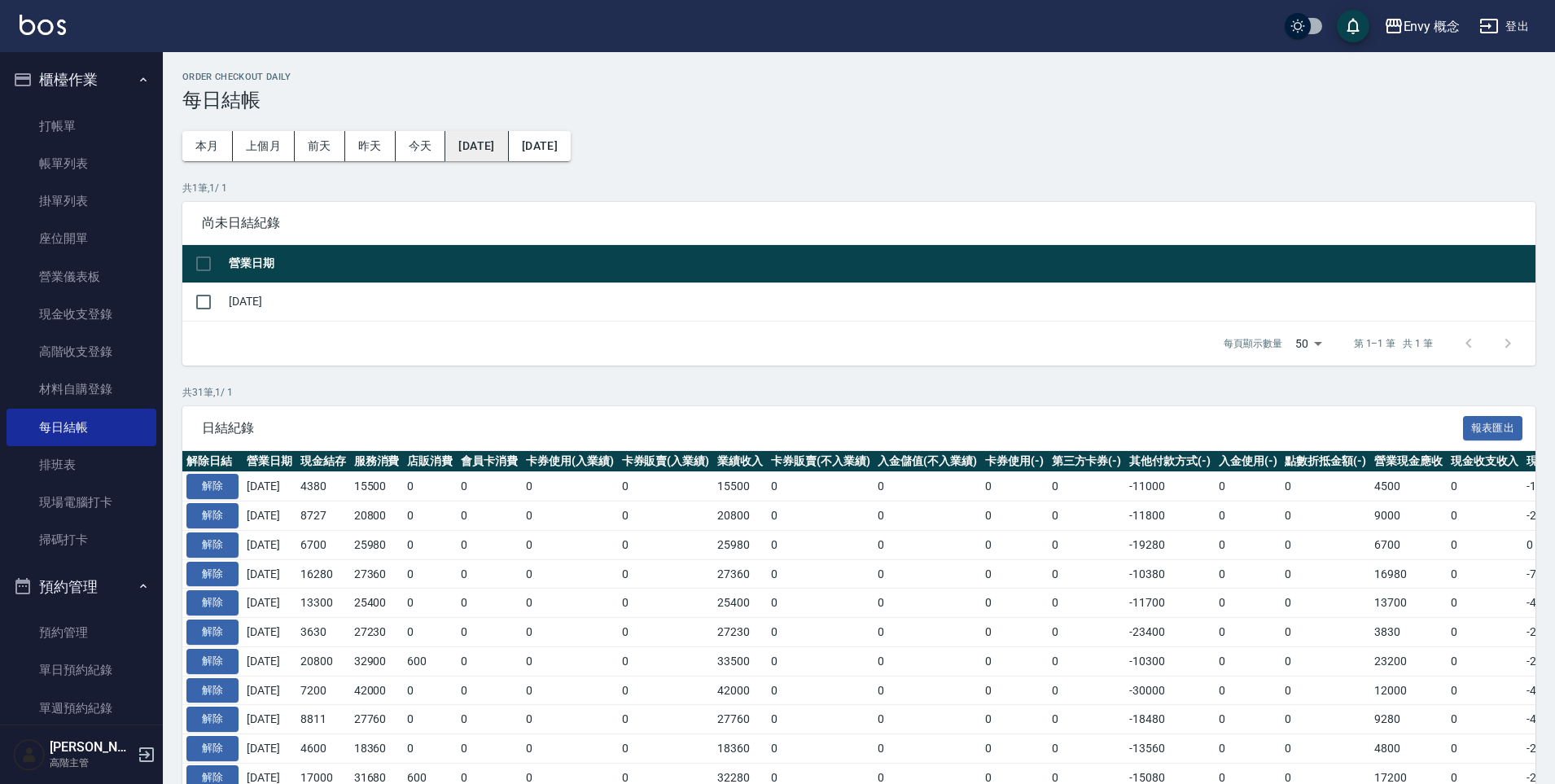
click at [492, 139] on button "[DATE]" at bounding box center [476, 146] width 63 height 30
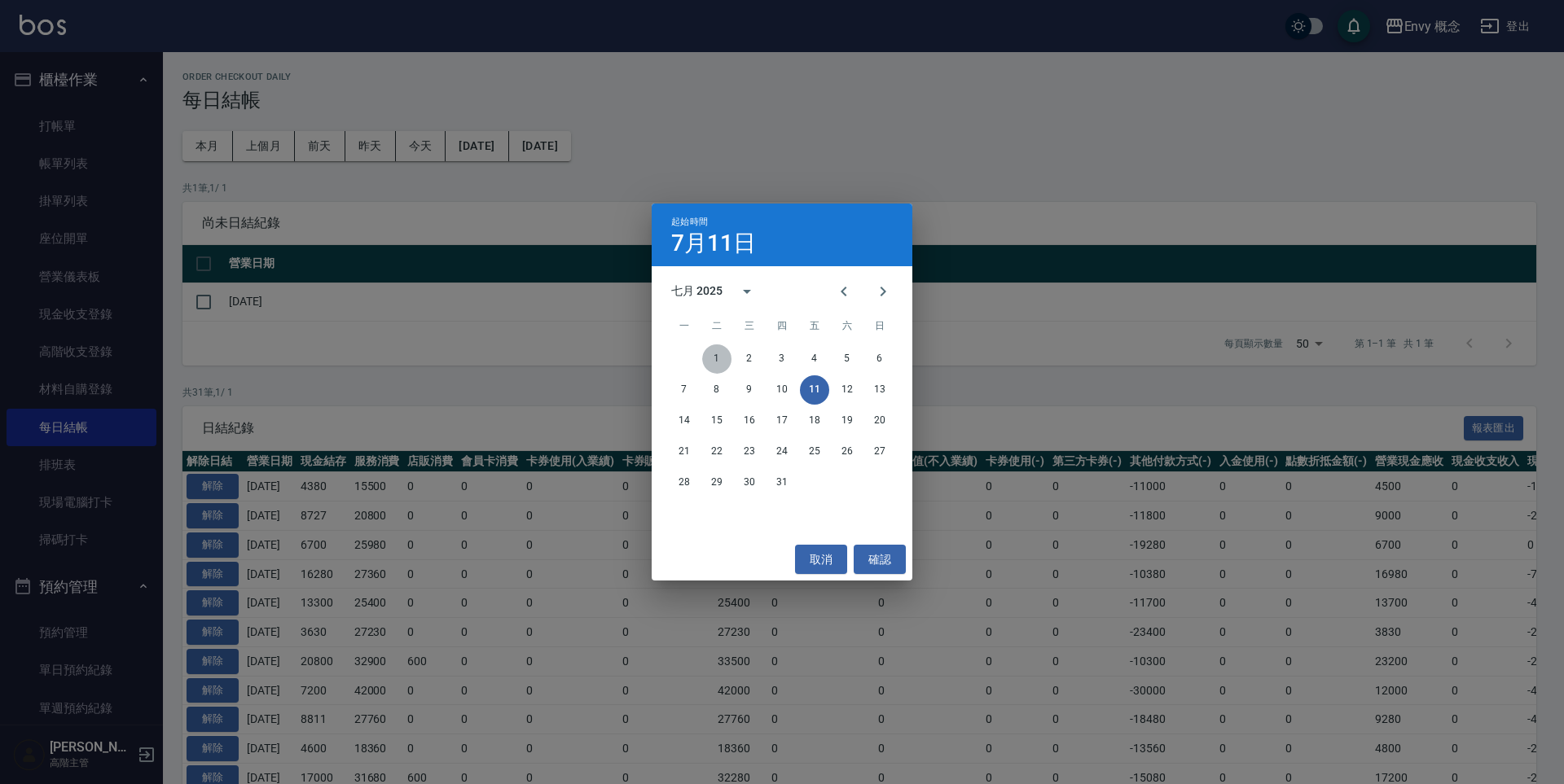
click at [725, 356] on button "1" at bounding box center [716, 358] width 29 height 29
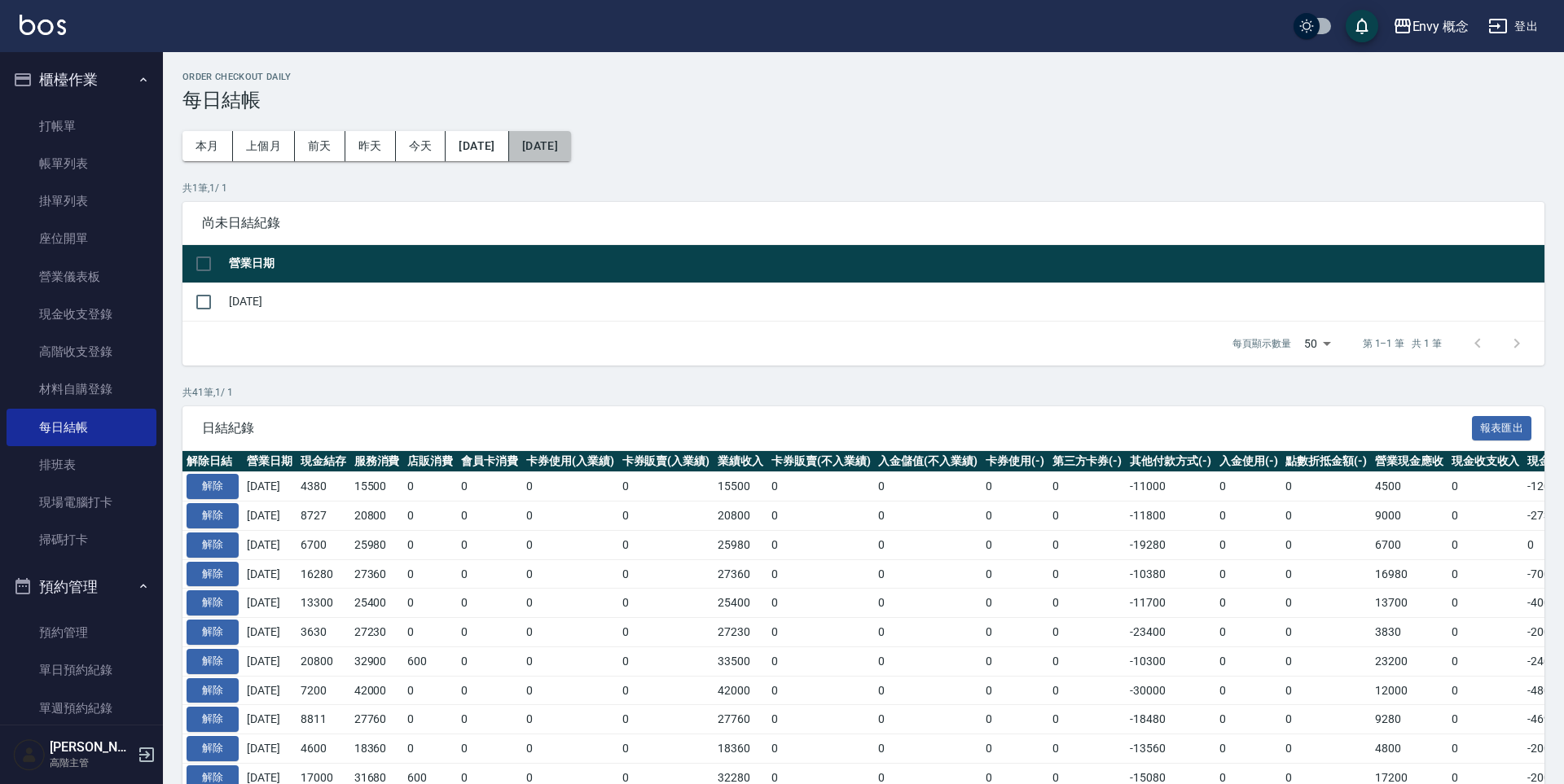
click at [571, 149] on button "[DATE]" at bounding box center [540, 146] width 62 height 30
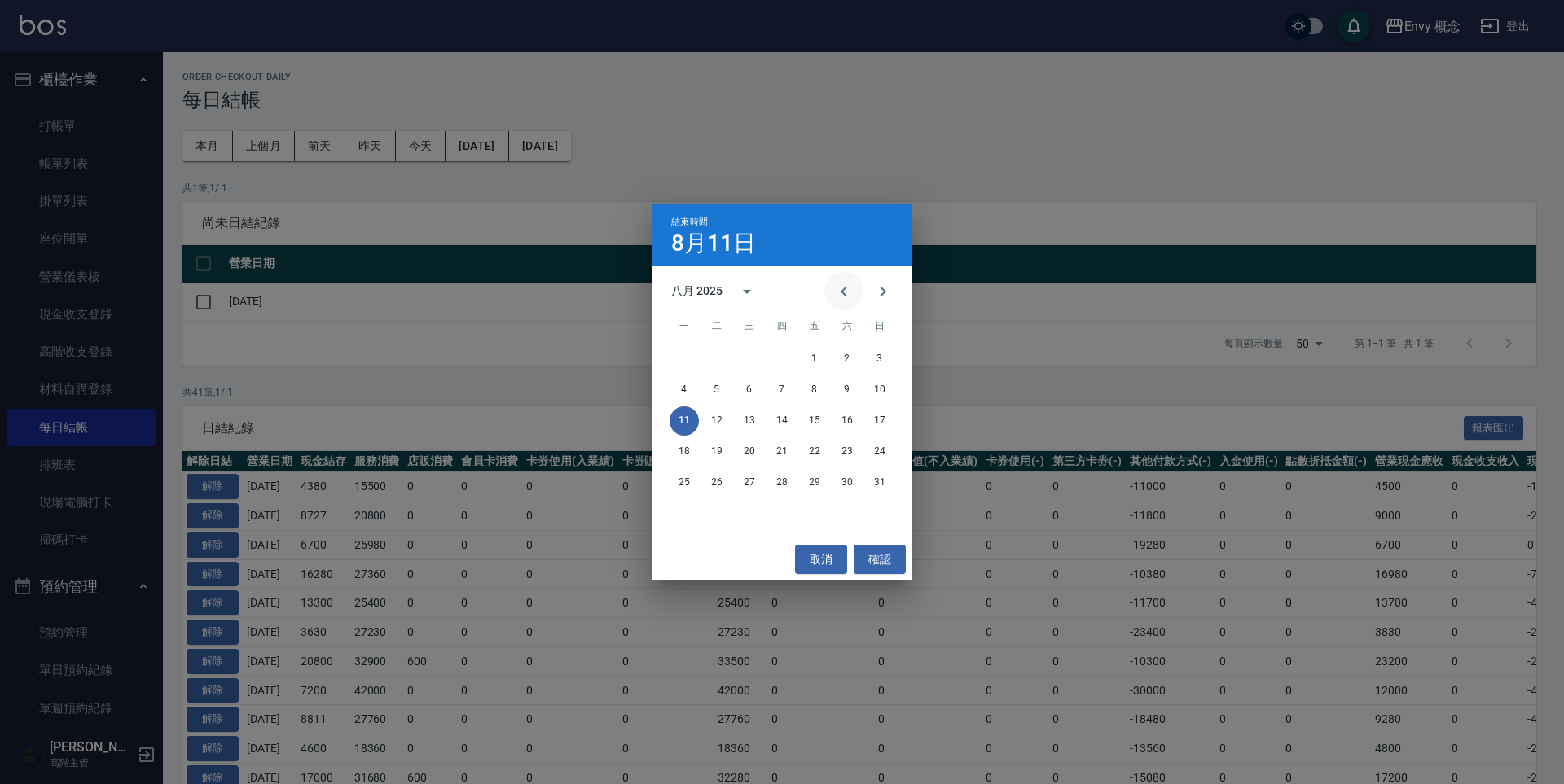
click at [855, 292] on button "Previous month" at bounding box center [844, 292] width 39 height 39
click at [789, 487] on button "31" at bounding box center [782, 482] width 29 height 29
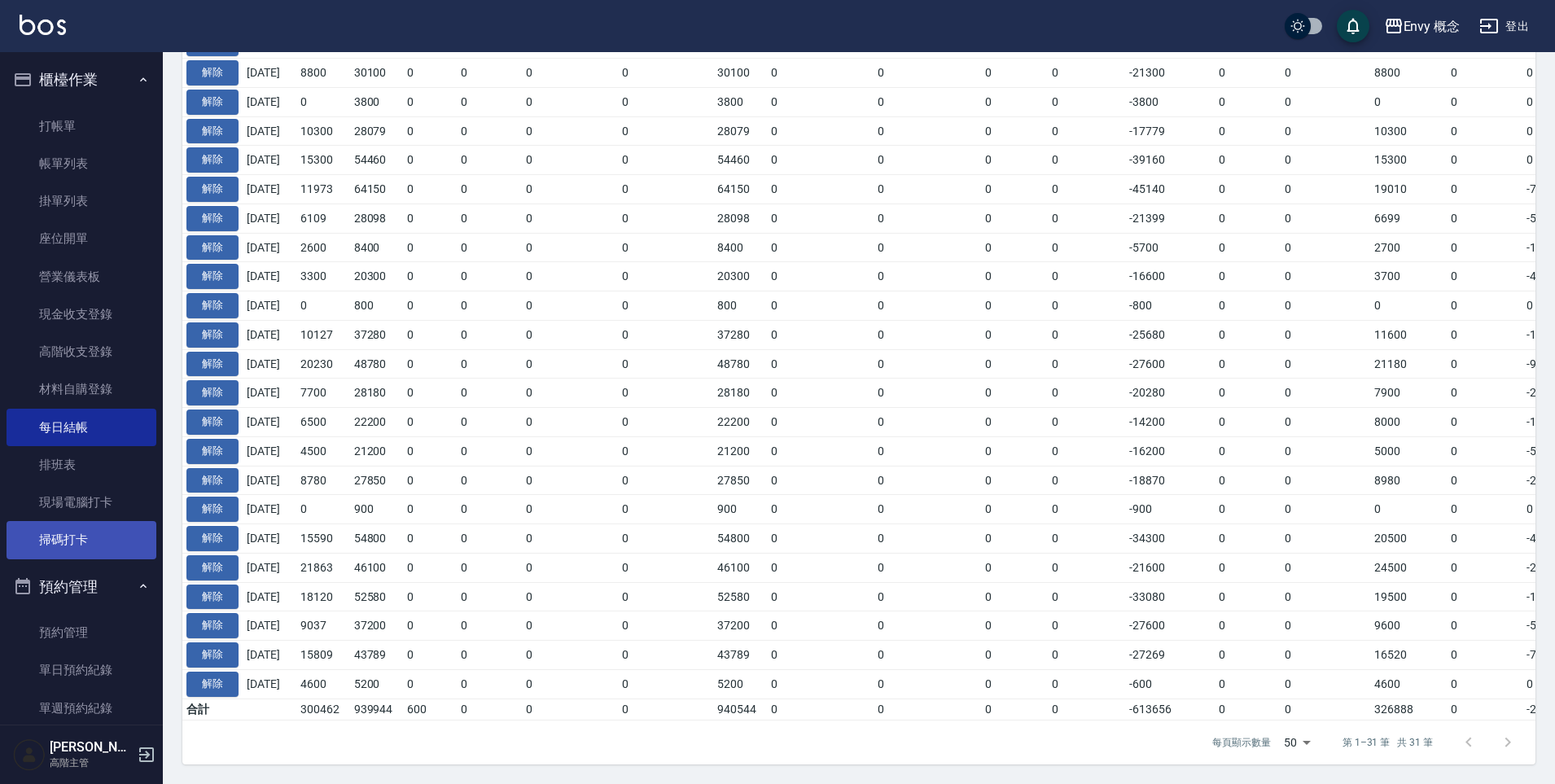
scroll to position [364, 0]
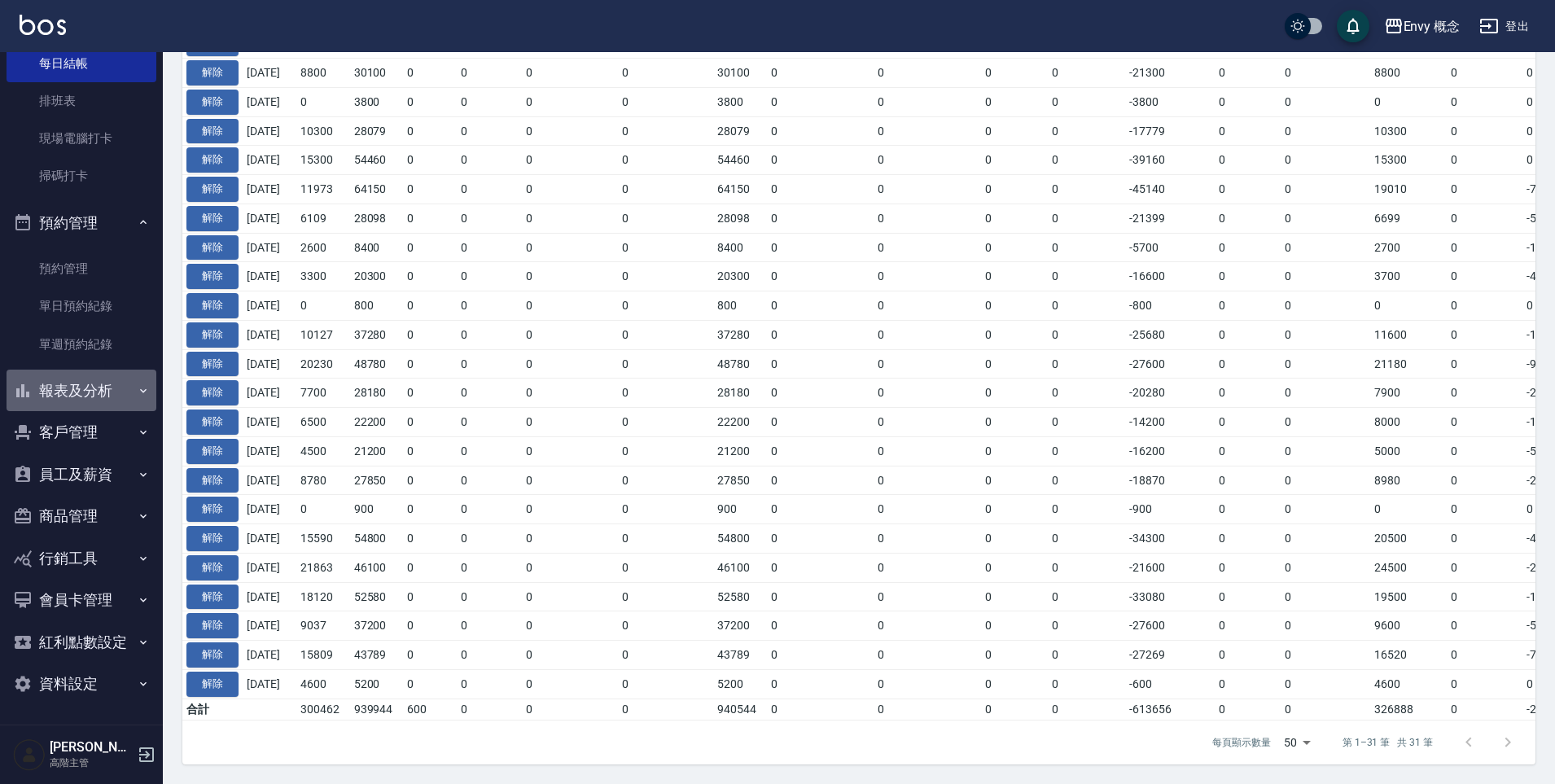
click at [111, 393] on button "報表及分析" at bounding box center [81, 390] width 150 height 42
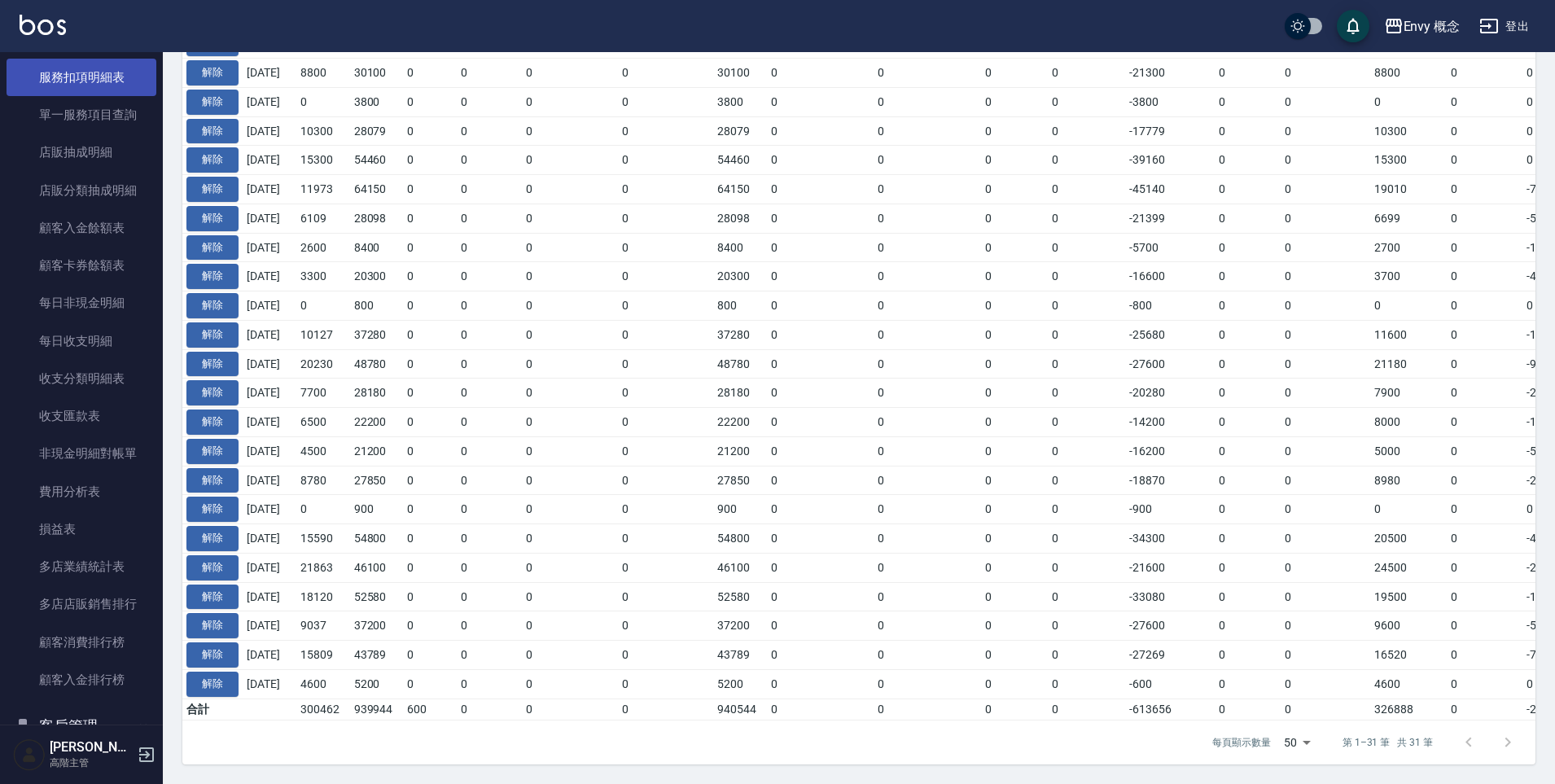
scroll to position [1782, 0]
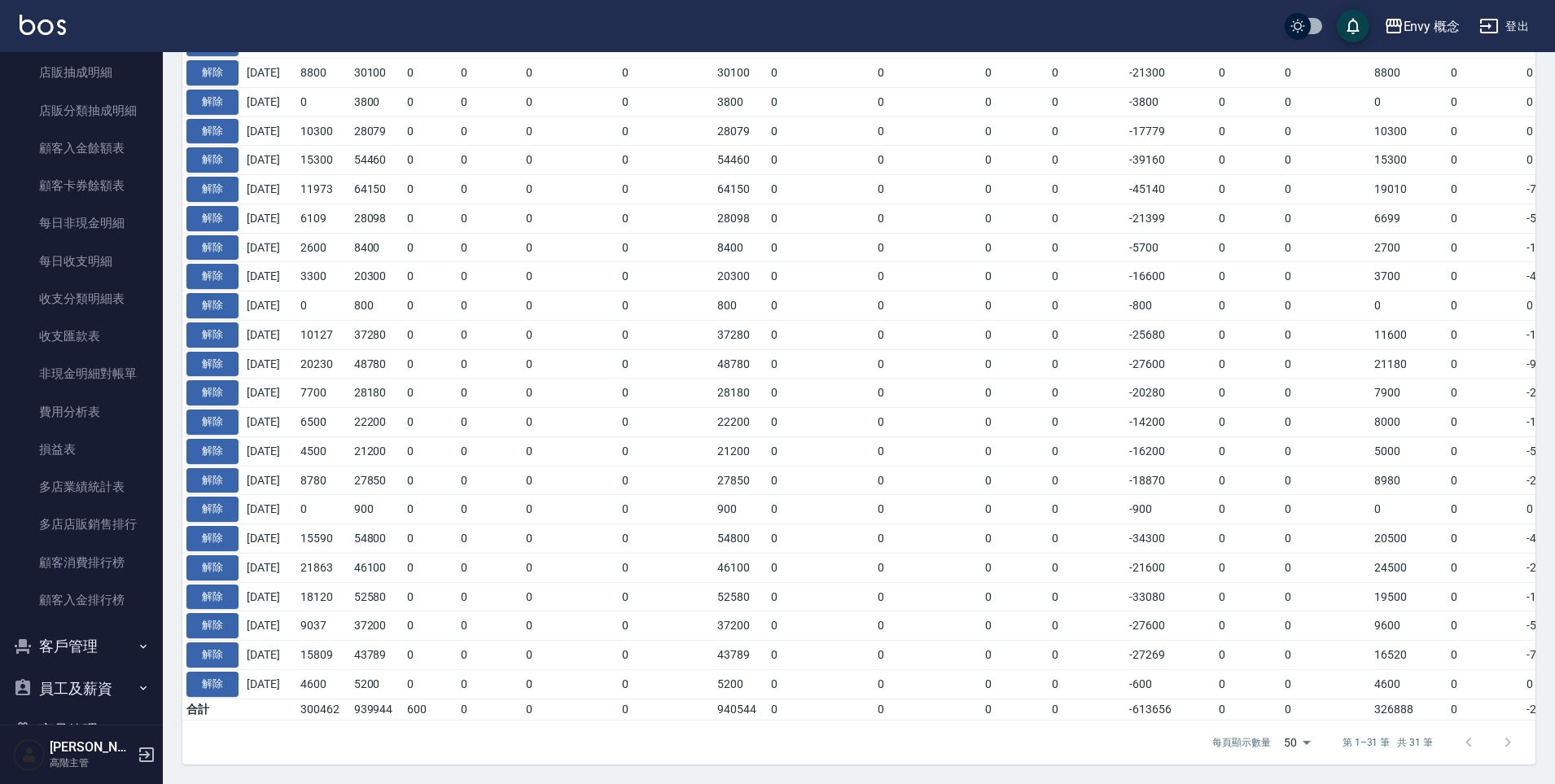
click at [103, 642] on button "客戶管理" at bounding box center [81, 646] width 150 height 42
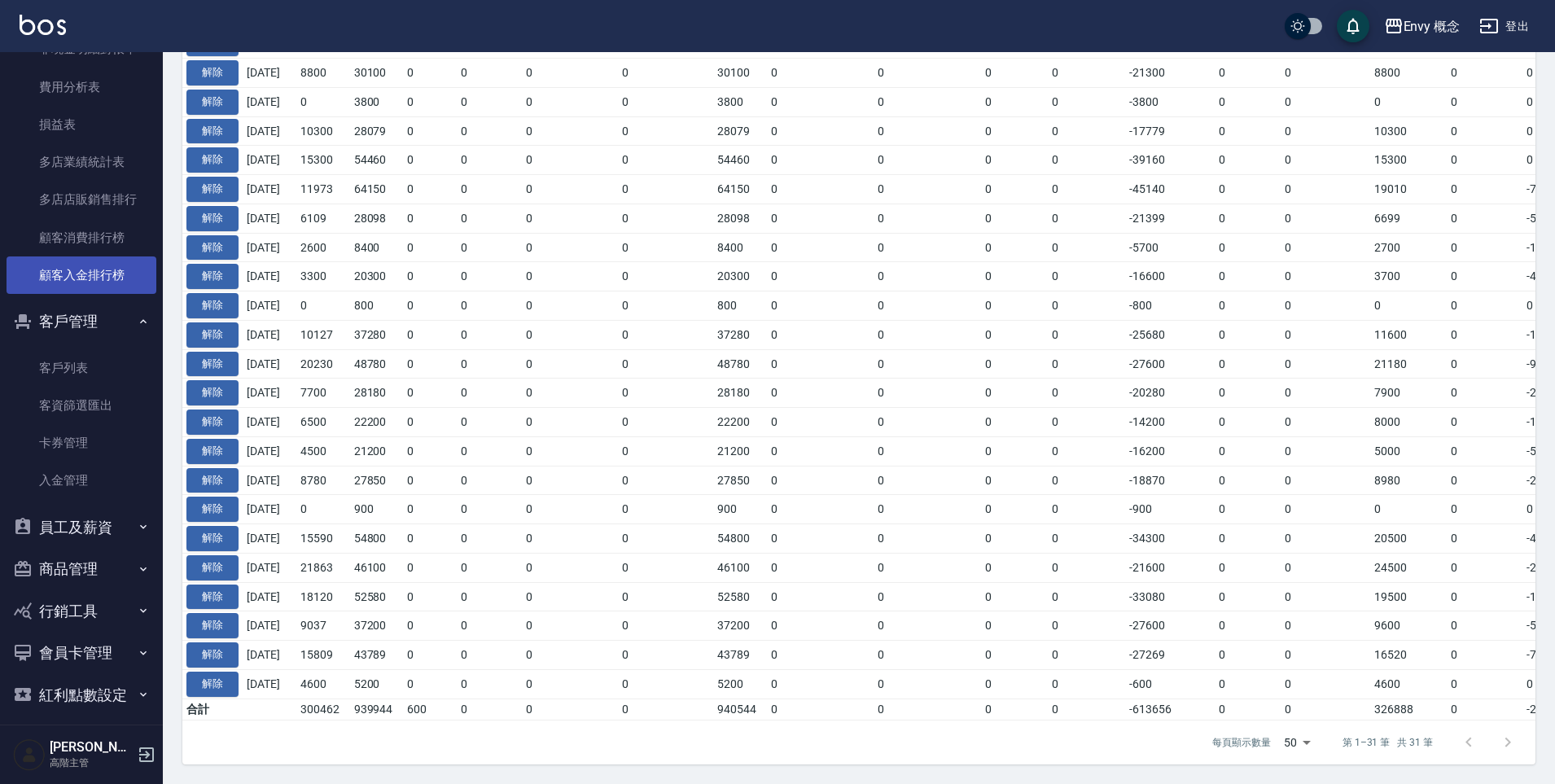
scroll to position [2160, 0]
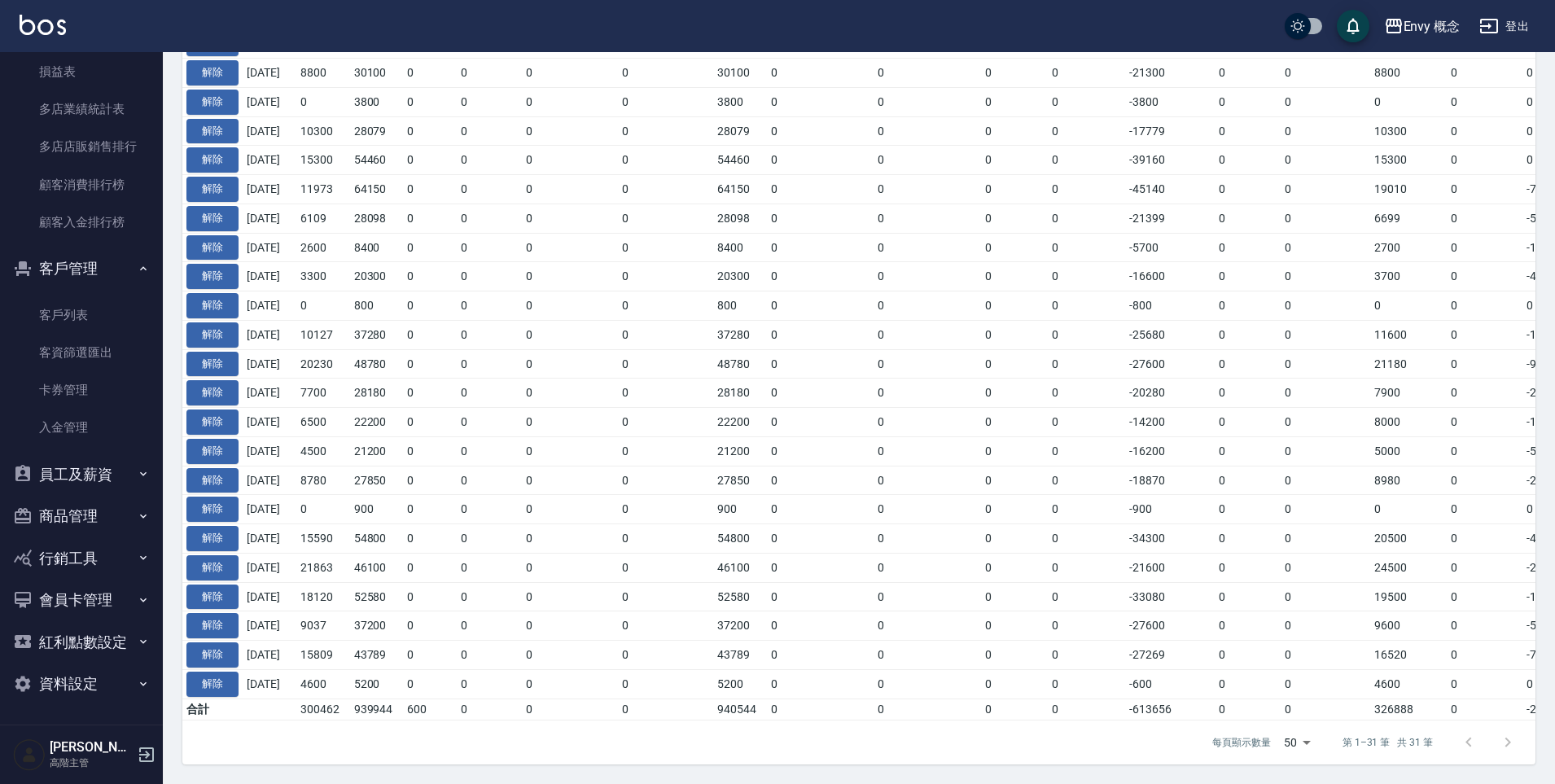
click at [96, 520] on button "商品管理" at bounding box center [81, 515] width 150 height 42
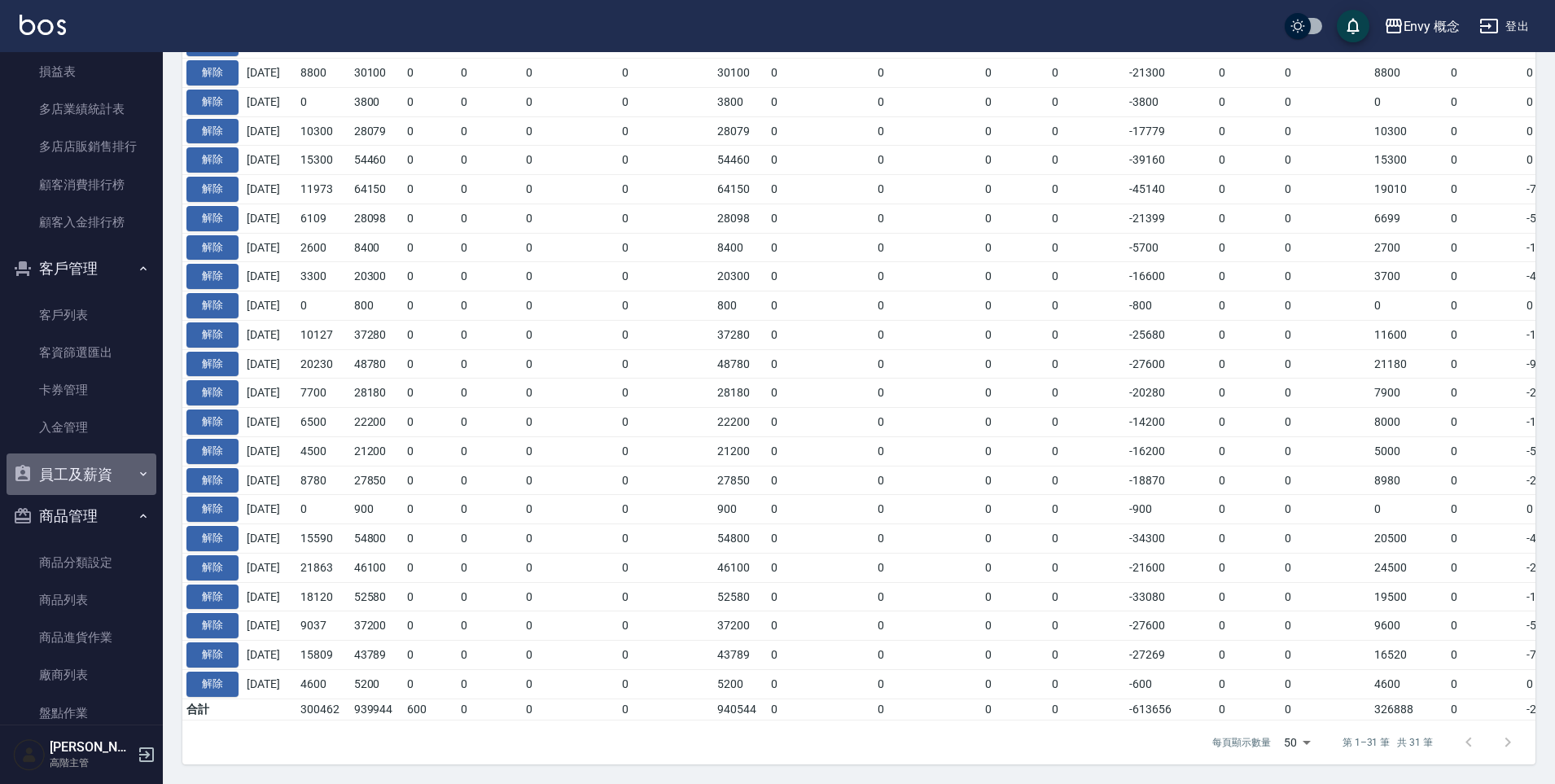
click at [97, 478] on button "員工及薪資" at bounding box center [81, 474] width 150 height 42
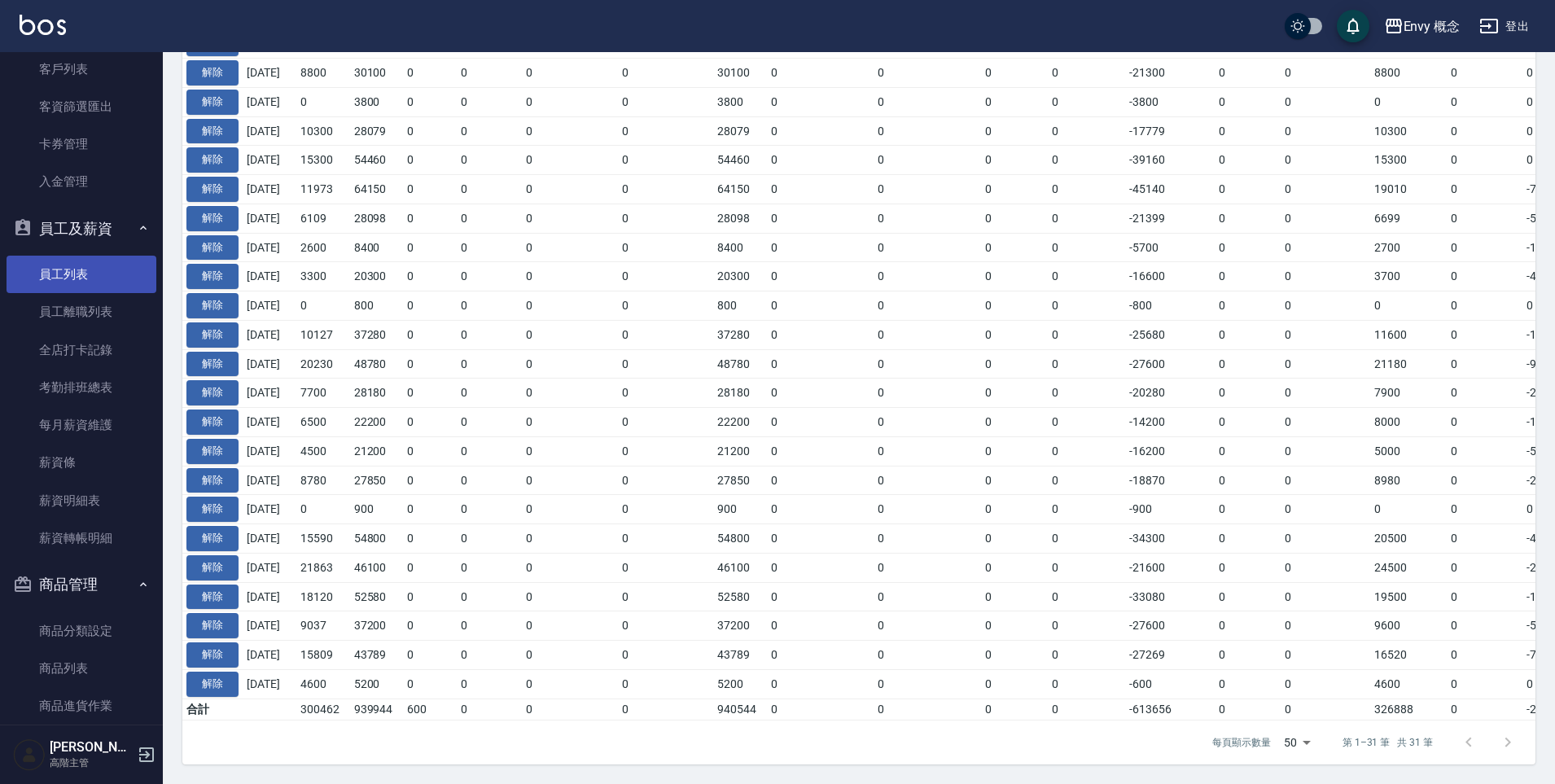
scroll to position [2489, 0]
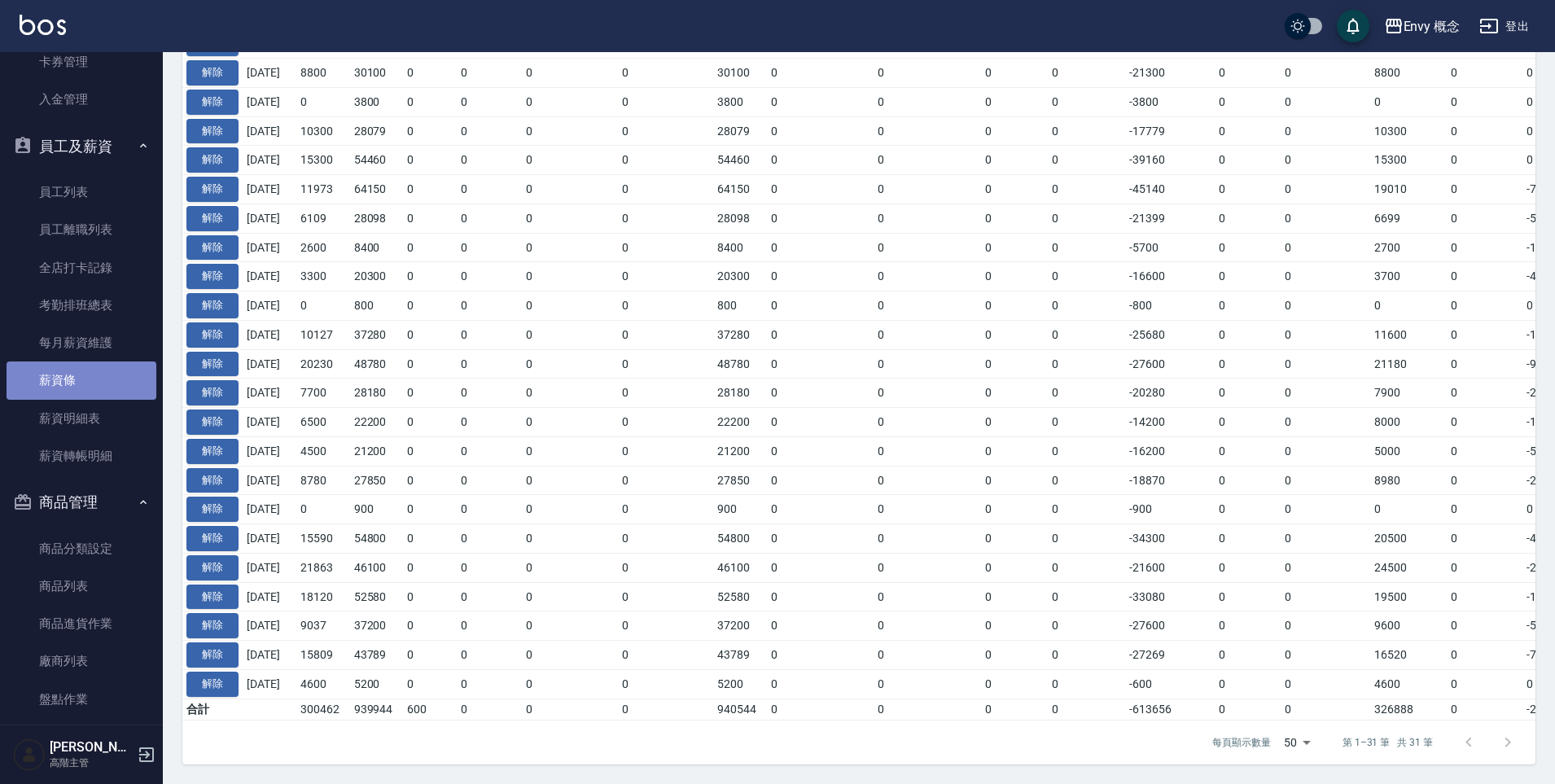
click at [116, 393] on link "薪資條" at bounding box center [81, 380] width 150 height 37
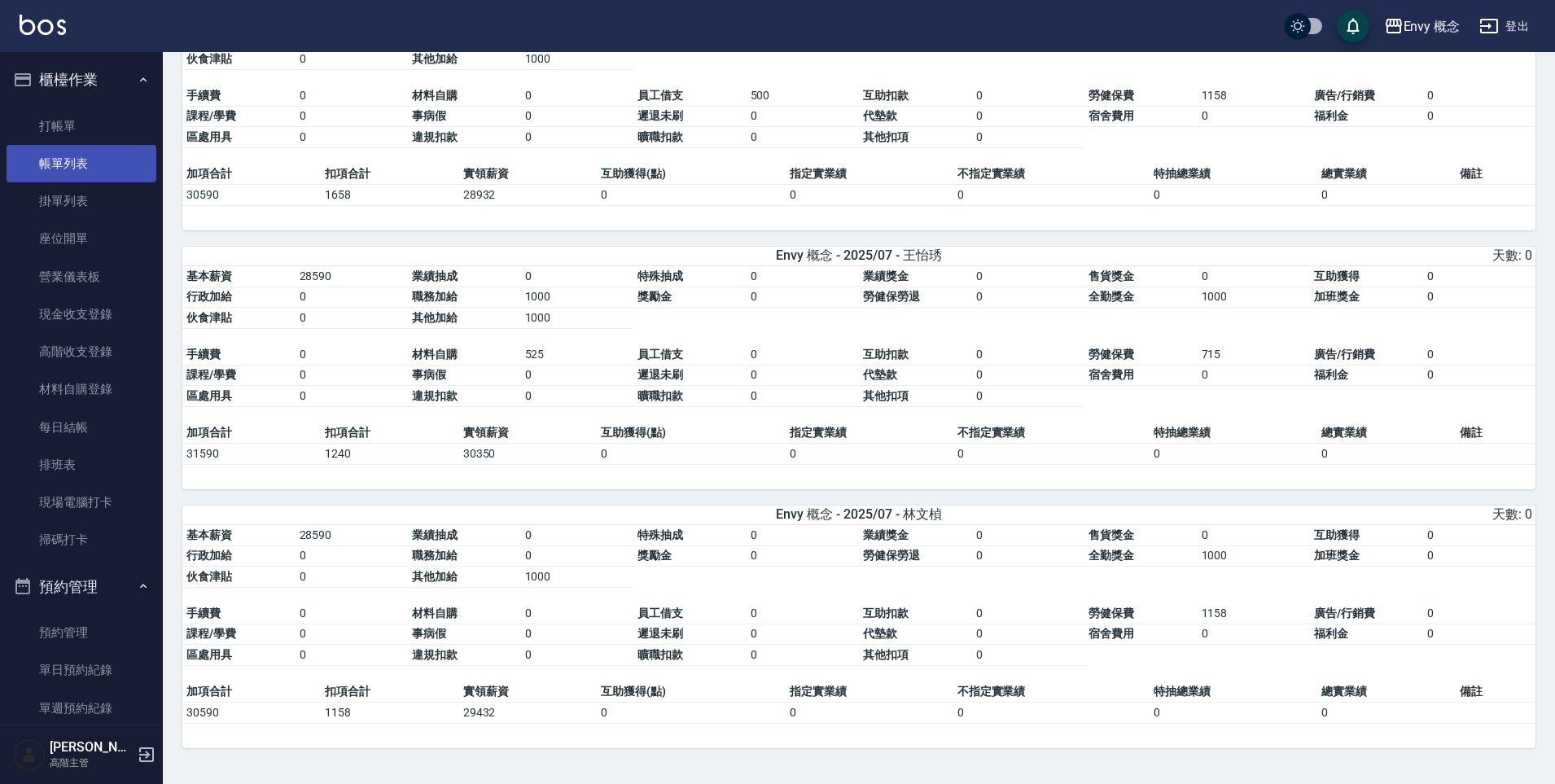
click at [97, 158] on link "帳單列表" at bounding box center [81, 164] width 150 height 37
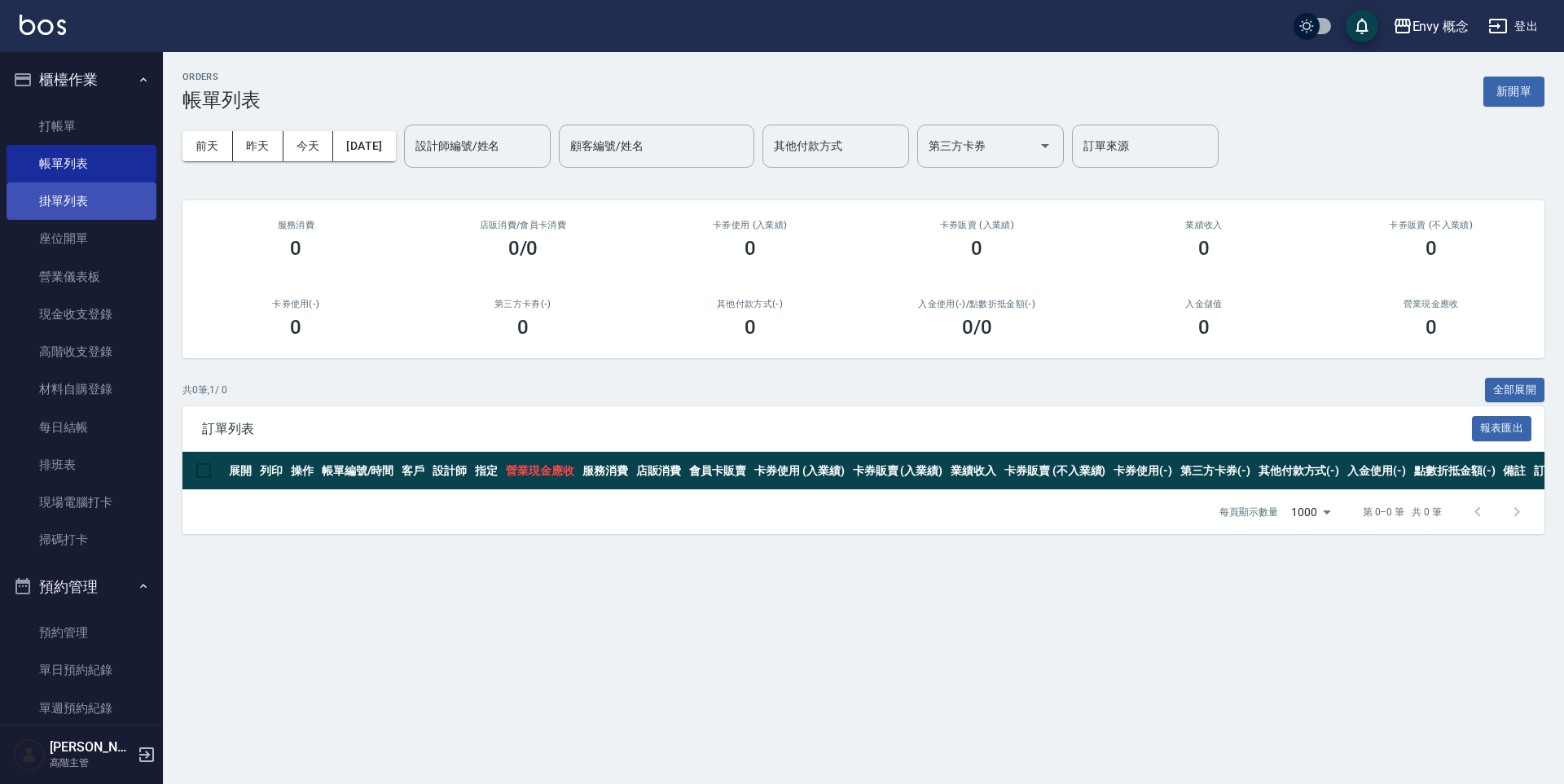
click at [100, 204] on link "掛單列表" at bounding box center [81, 201] width 150 height 37
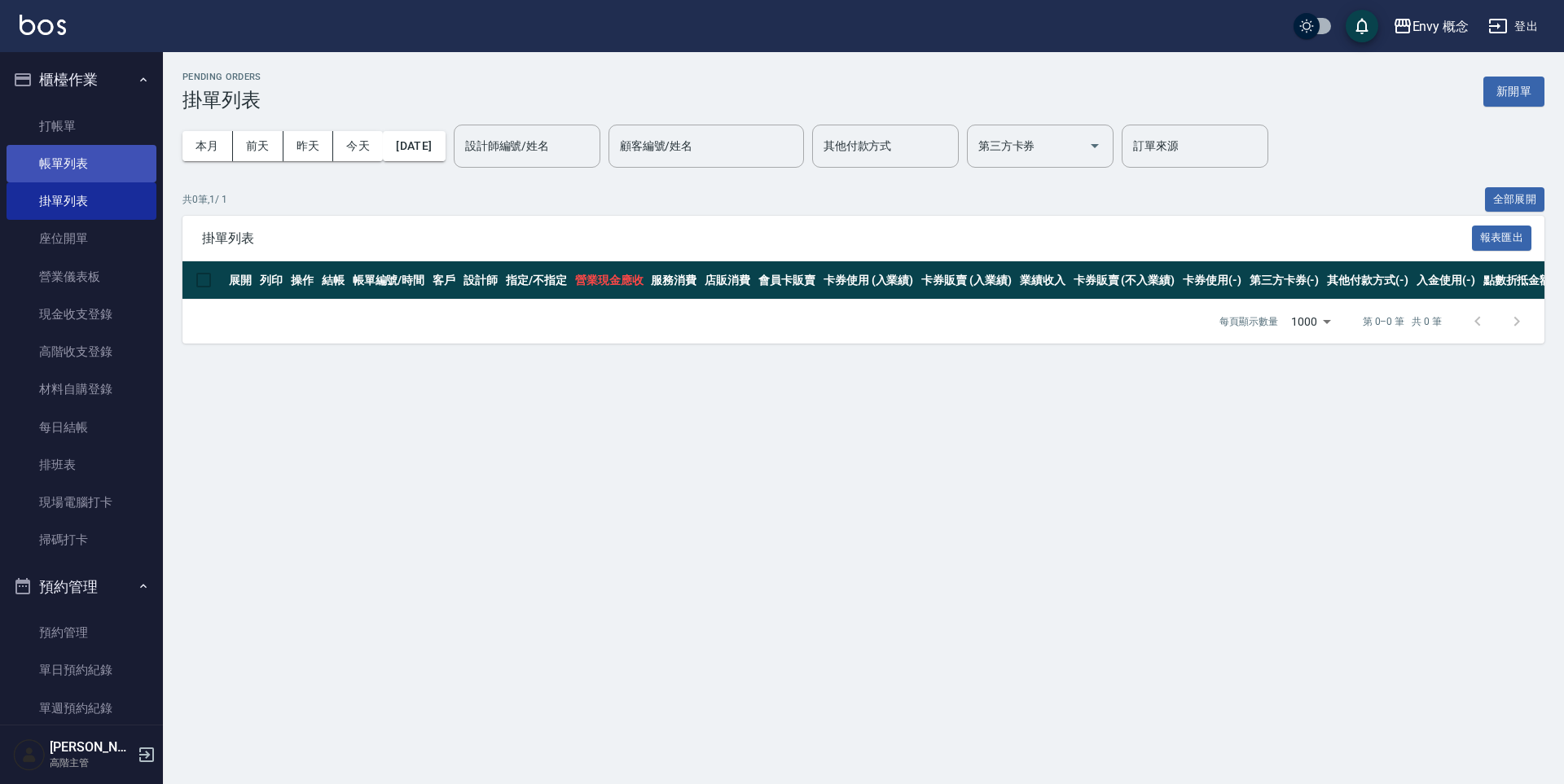
click at [97, 172] on link "帳單列表" at bounding box center [81, 164] width 150 height 37
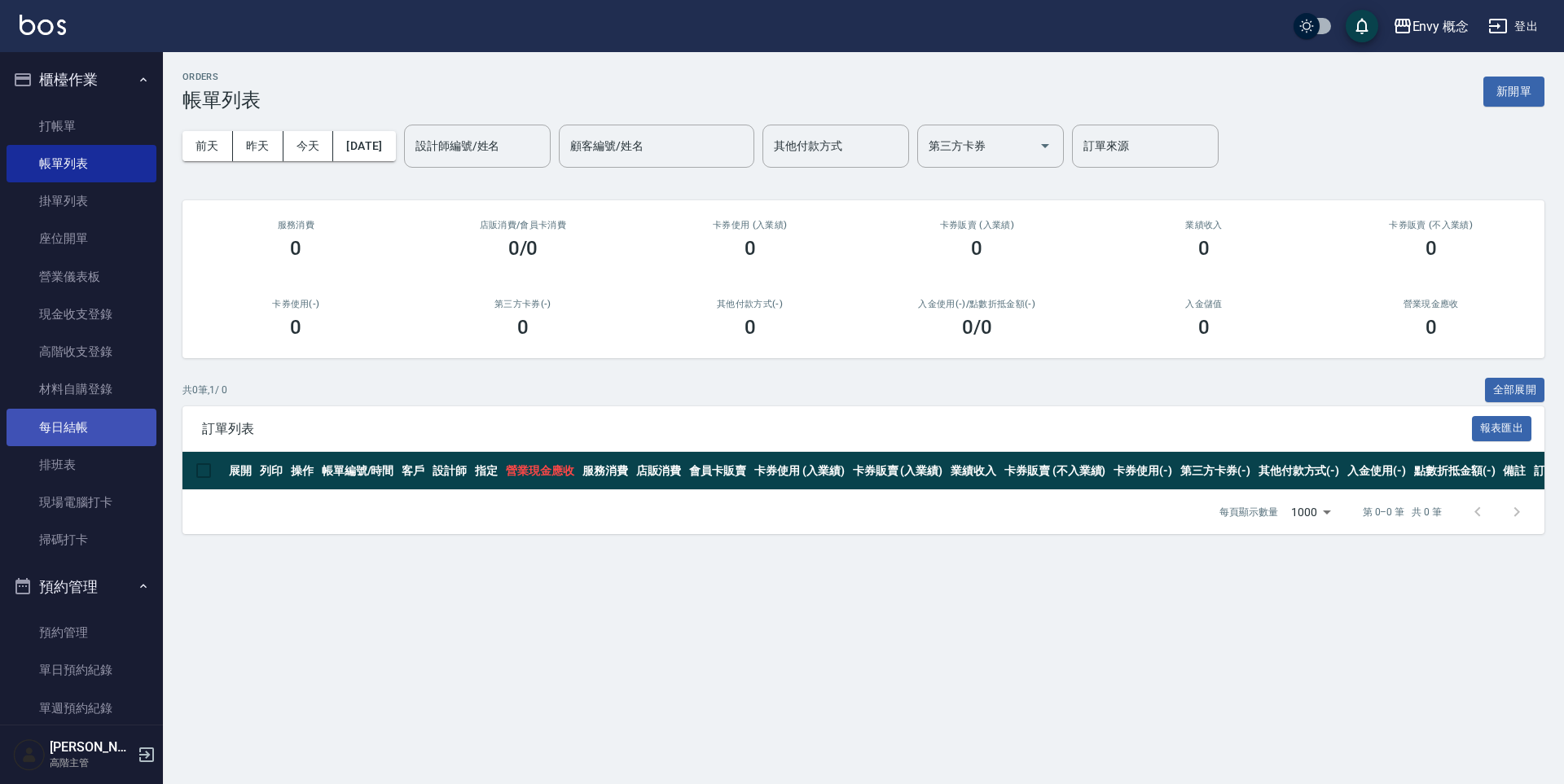
click at [91, 436] on link "每日結帳" at bounding box center [81, 428] width 150 height 37
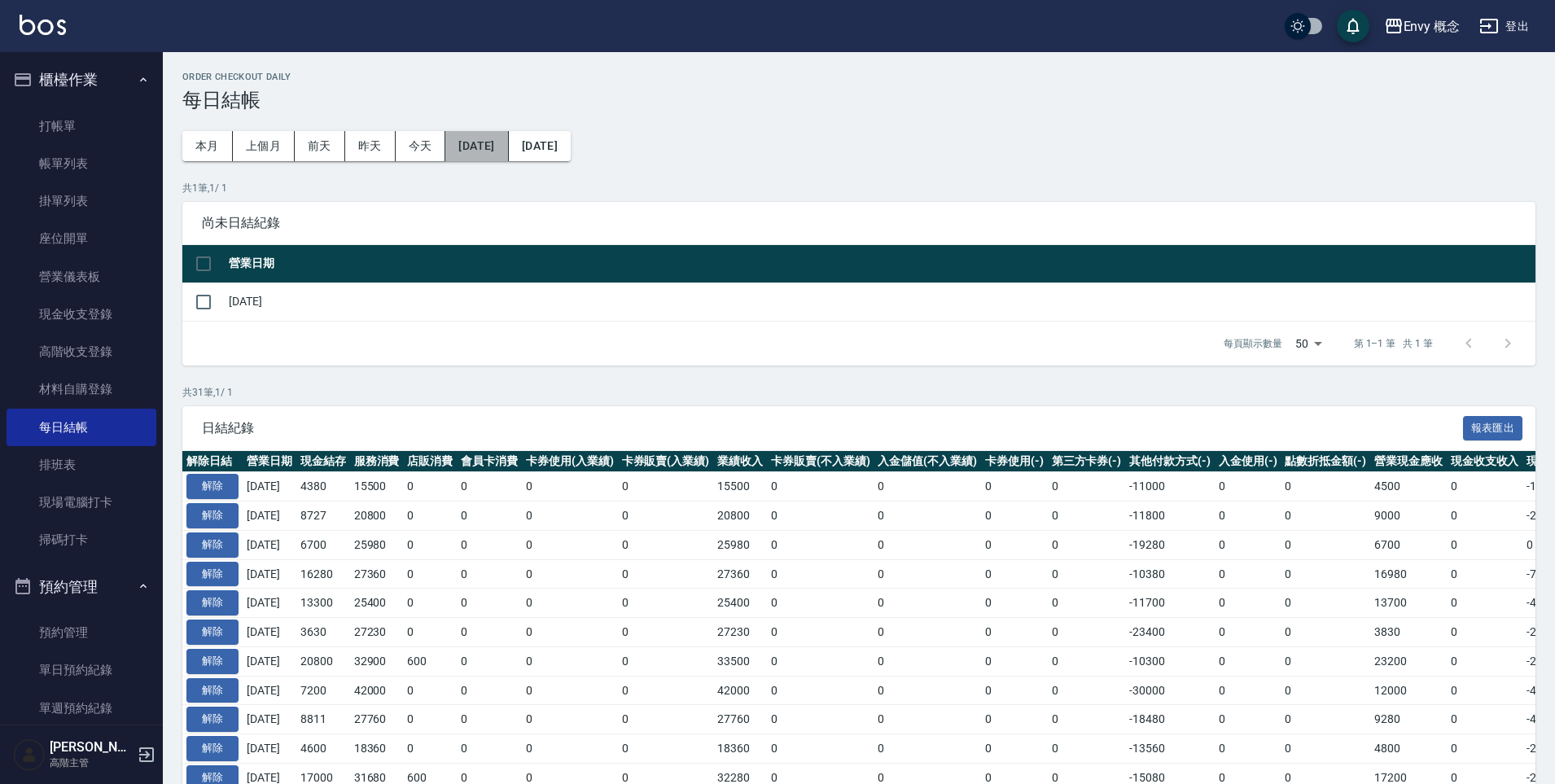
click at [489, 149] on button "[DATE]" at bounding box center [476, 146] width 63 height 30
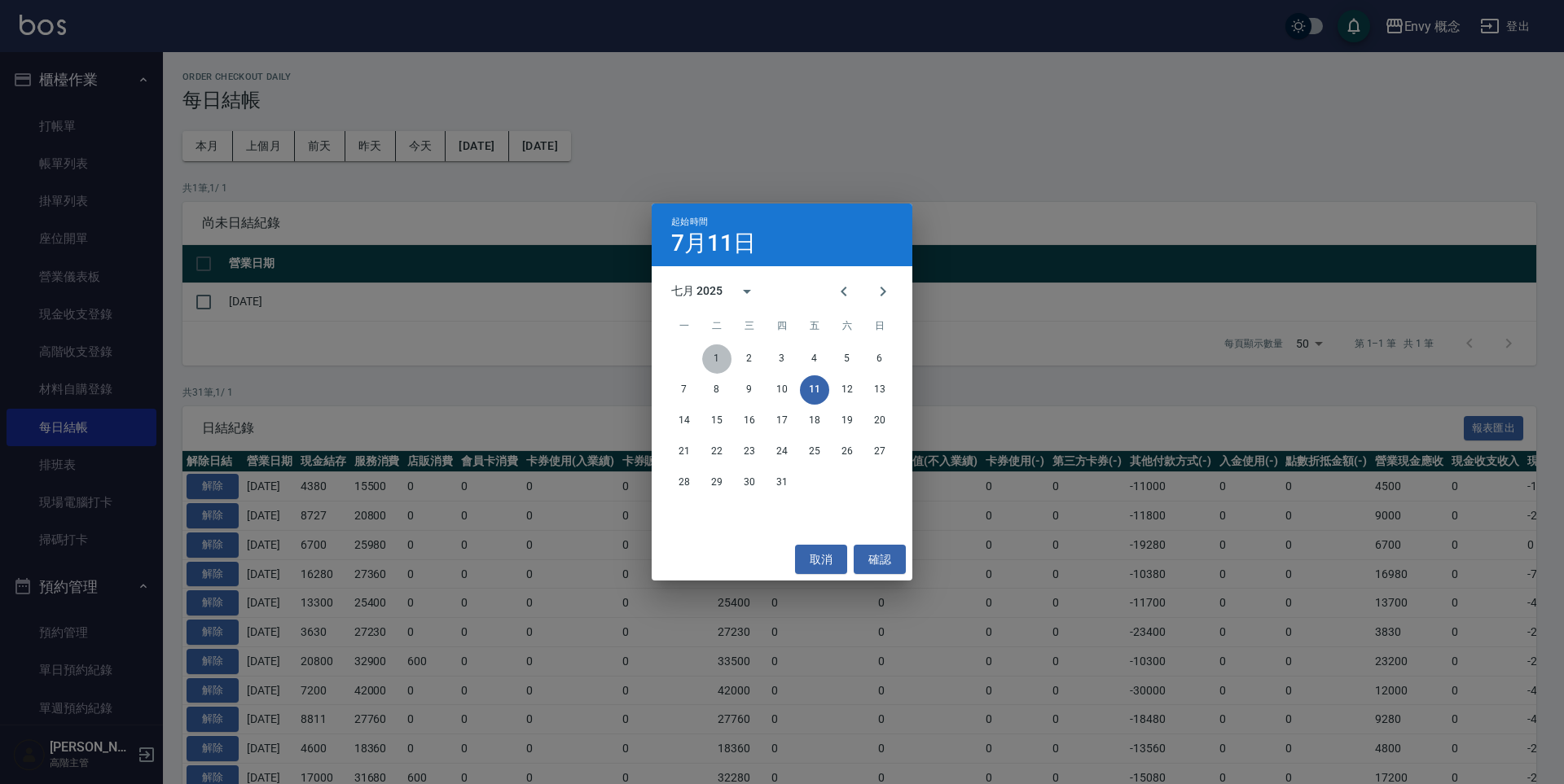
click at [713, 360] on button "1" at bounding box center [716, 358] width 29 height 29
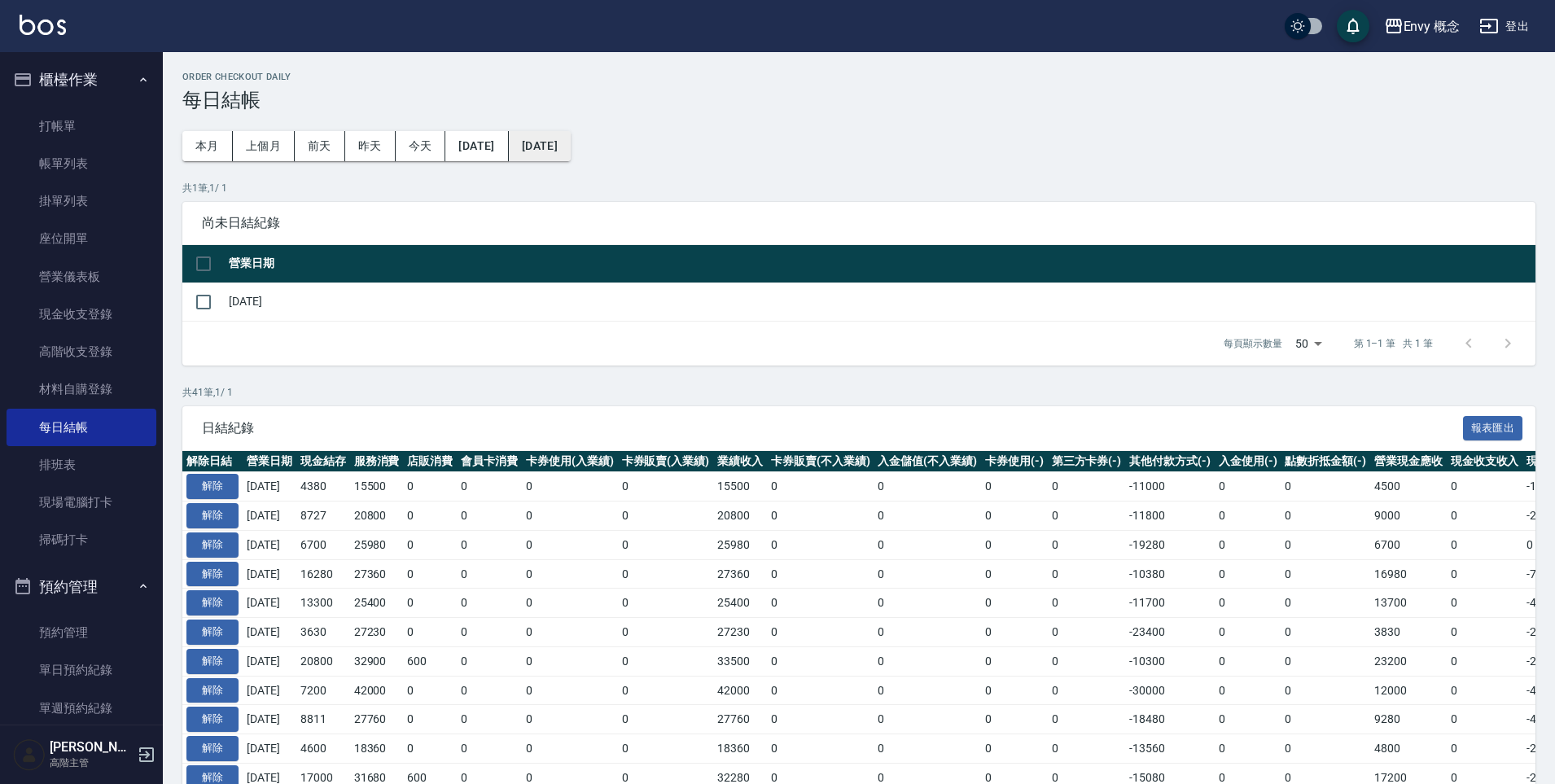
click at [571, 152] on button "[DATE]" at bounding box center [540, 146] width 62 height 30
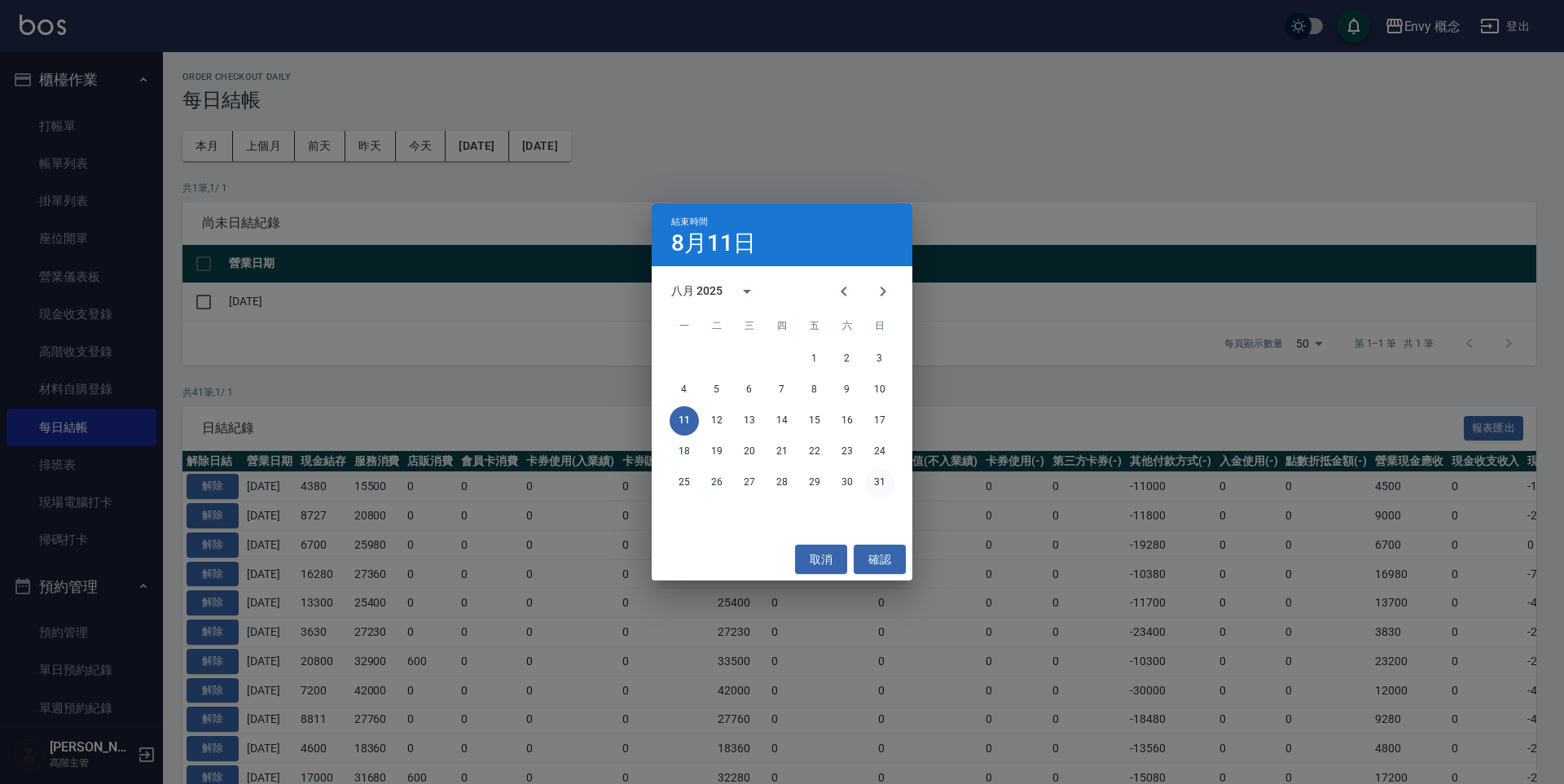
click at [876, 480] on button "31" at bounding box center [879, 482] width 29 height 29
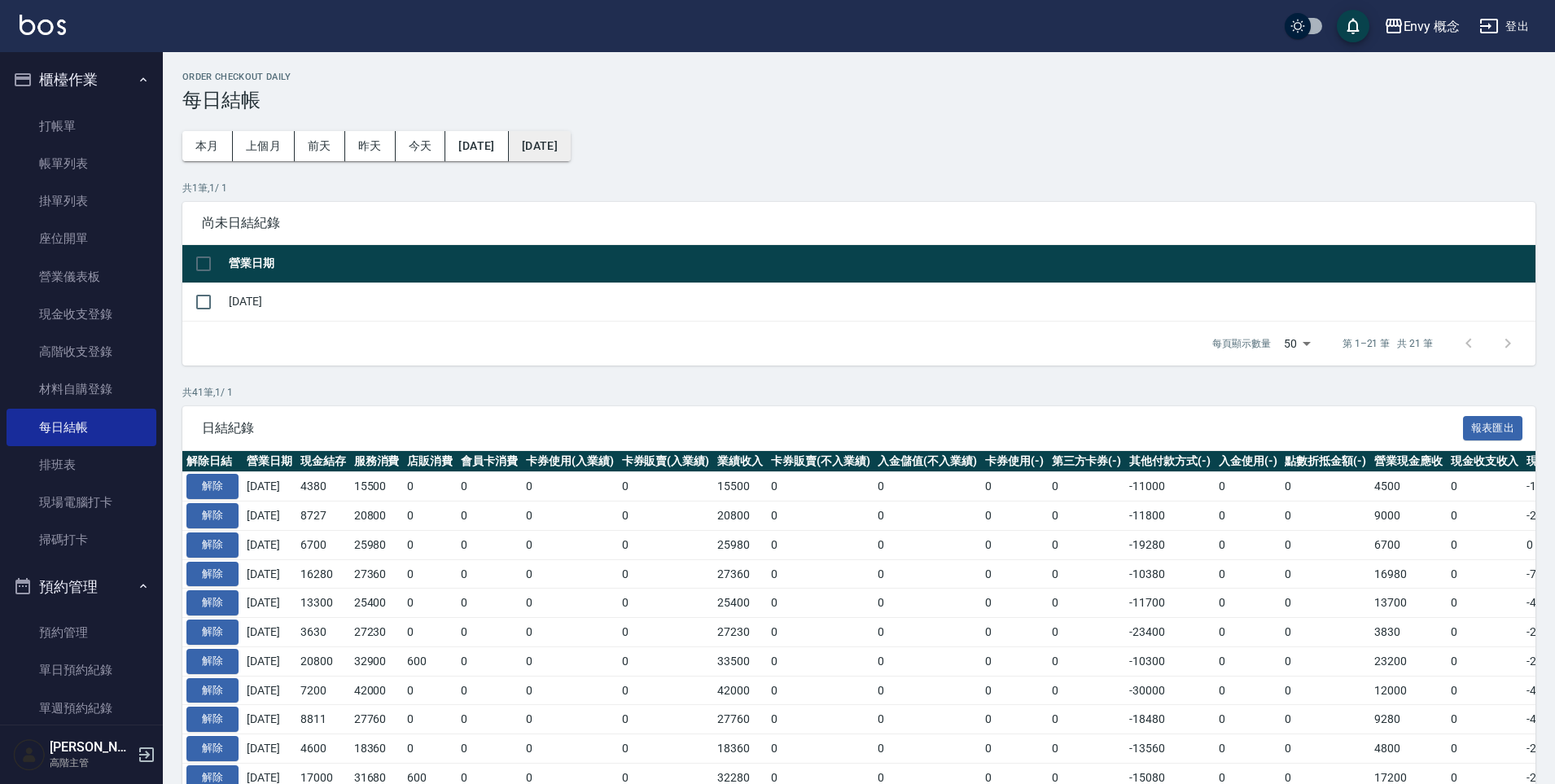
click at [571, 152] on button "[DATE]" at bounding box center [540, 146] width 62 height 30
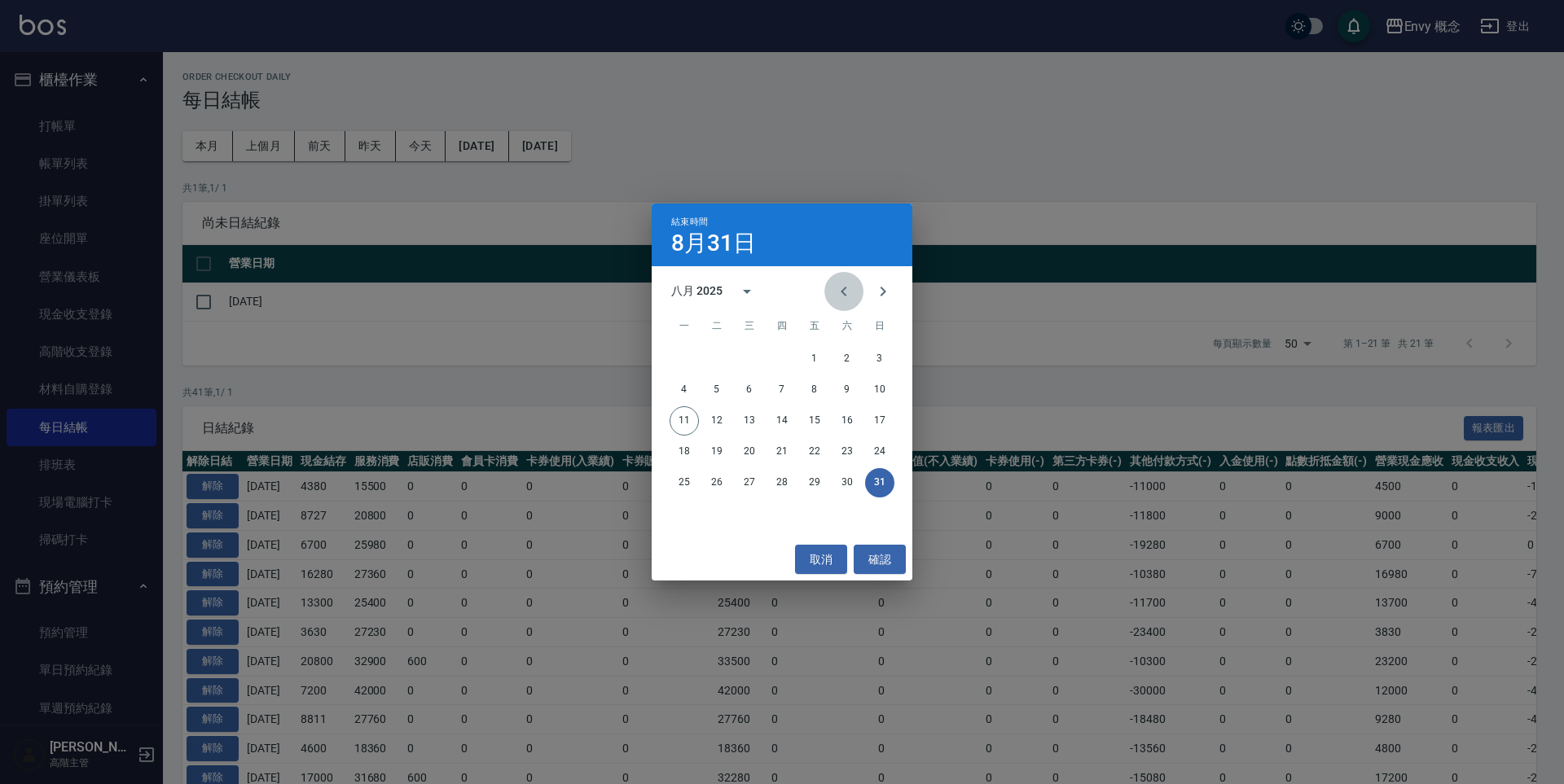
click at [839, 295] on icon "Previous month" at bounding box center [843, 291] width 20 height 20
click at [788, 475] on button "31" at bounding box center [782, 482] width 29 height 29
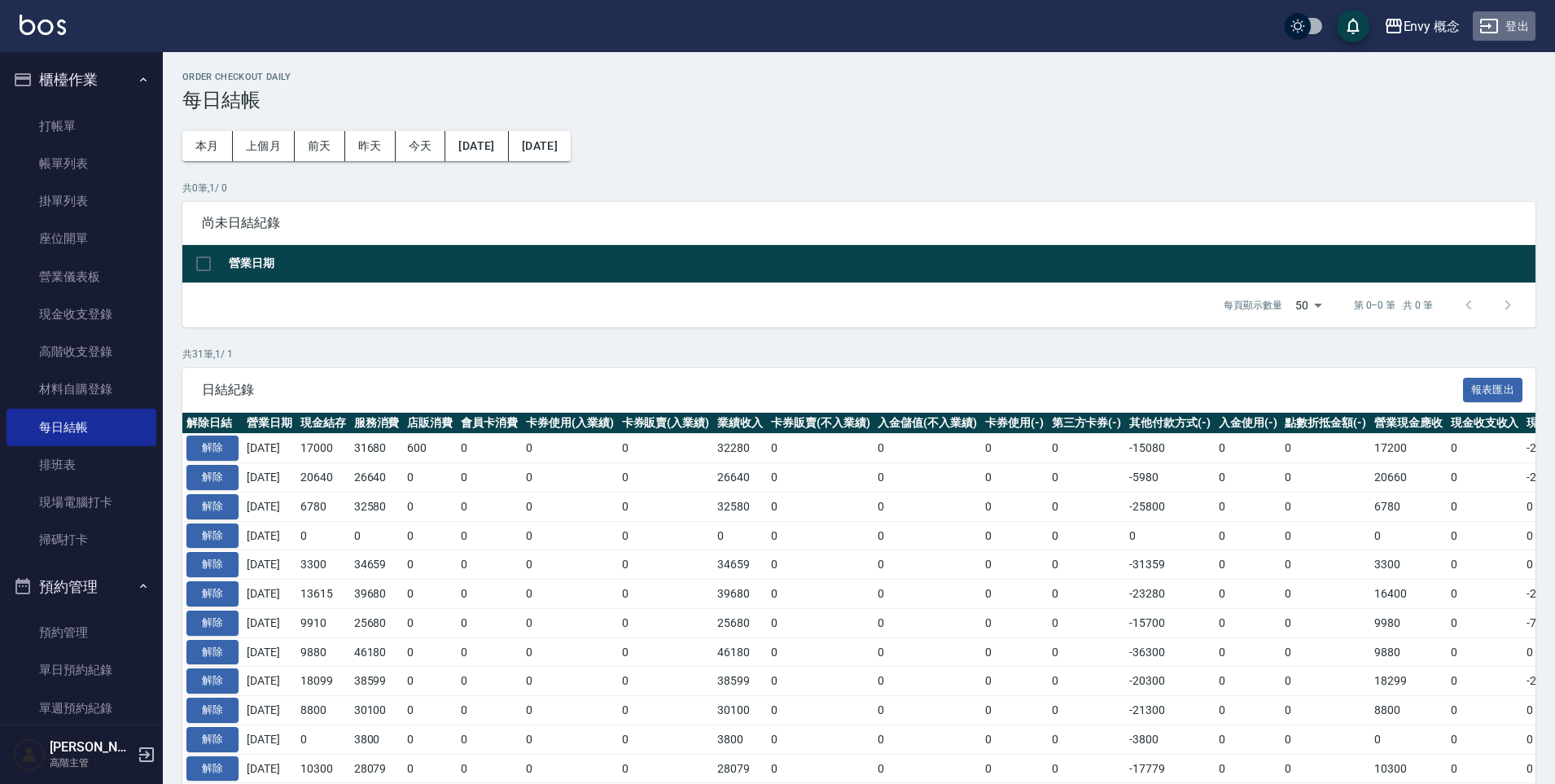
click at [1500, 24] on button "登出" at bounding box center [1504, 26] width 63 height 30
